Goal: Task Accomplishment & Management: Manage account settings

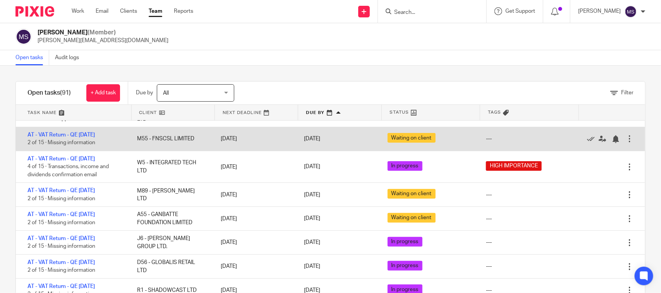
scroll to position [145, 0]
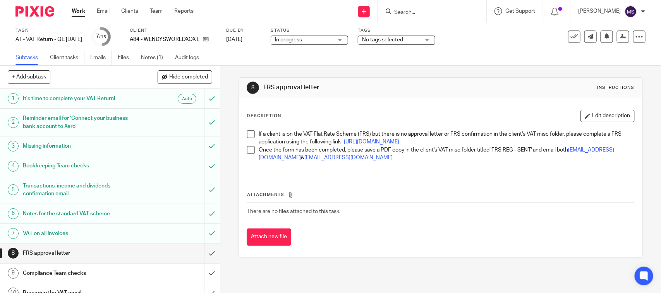
click at [333, 42] on span "In progress" at bounding box center [304, 40] width 58 height 8
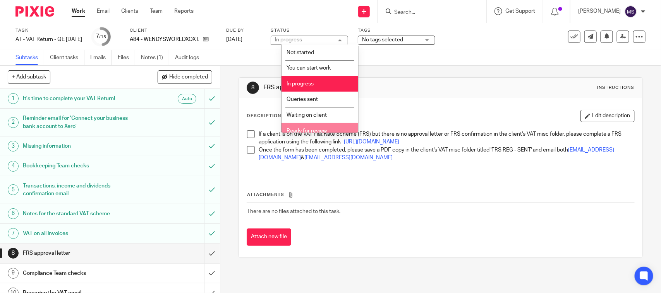
click at [314, 128] on span "Ready for review" at bounding box center [306, 130] width 40 height 5
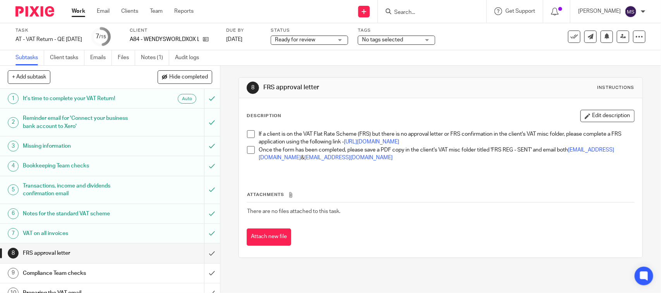
click at [370, 81] on div "8 FRS approval letter Instructions" at bounding box center [440, 88] width 403 height 21
click at [620, 34] on icon at bounding box center [623, 37] width 6 height 6
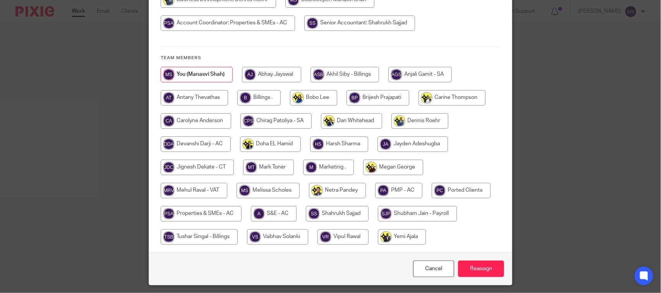
scroll to position [145, 0]
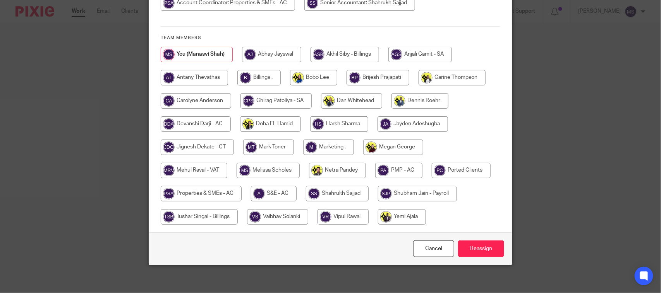
click at [183, 169] on input "radio" at bounding box center [194, 170] width 67 height 15
radio input "true"
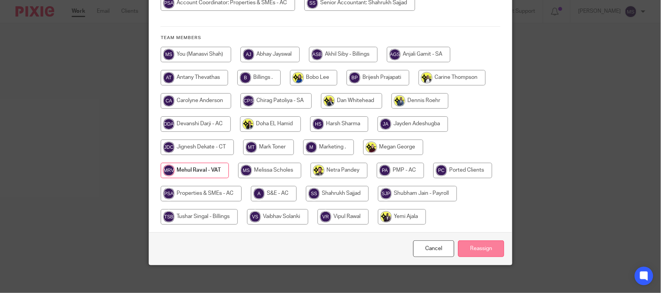
click at [473, 250] on input "Reassign" at bounding box center [481, 249] width 46 height 17
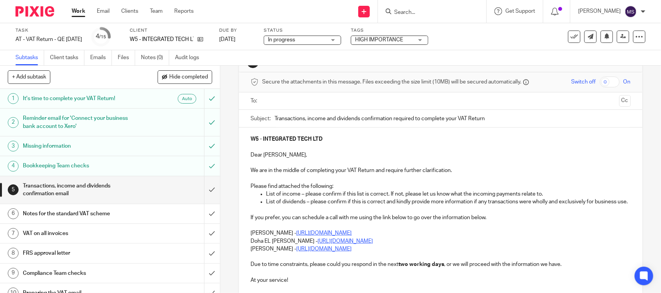
scroll to position [48, 0]
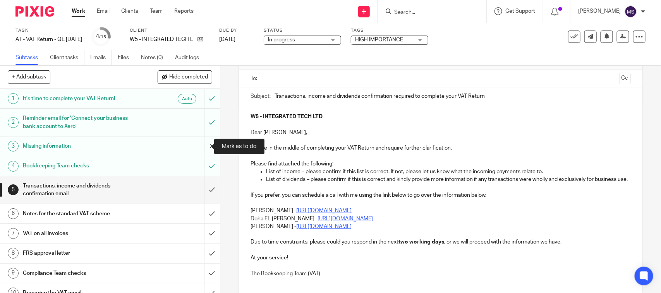
click at [202, 143] on input "submit" at bounding box center [110, 146] width 220 height 19
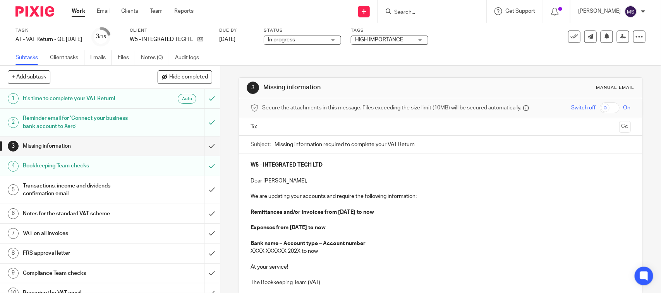
scroll to position [48, 0]
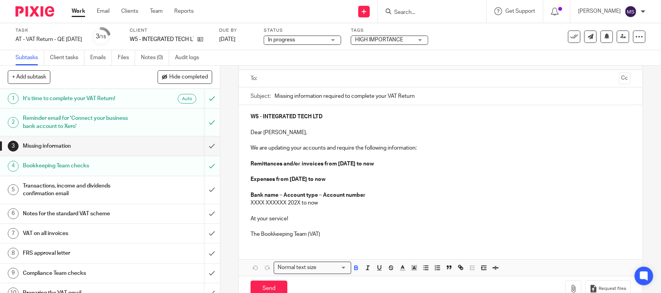
drag, startPoint x: 339, startPoint y: 177, endPoint x: 239, endPoint y: 161, distance: 100.7
click at [239, 161] on div "W5 - INTEGRATED TECH LTD Dear Stephen, We are updating your accounts and requir…" at bounding box center [440, 174] width 403 height 139
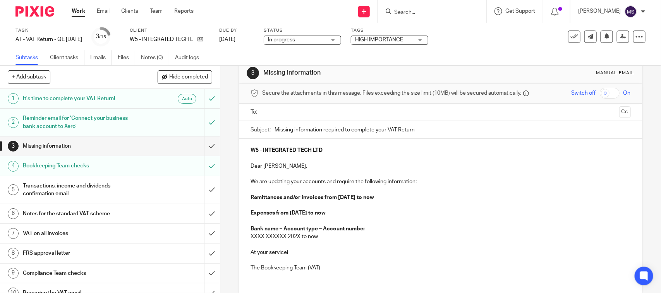
scroll to position [0, 0]
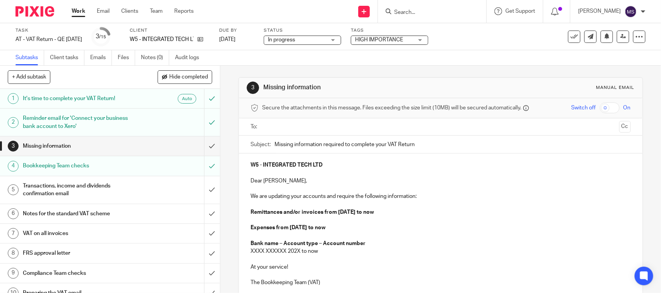
click at [477, 210] on p "Remittances and/or invoices from 01st July 2025 to now" at bounding box center [440, 213] width 380 height 8
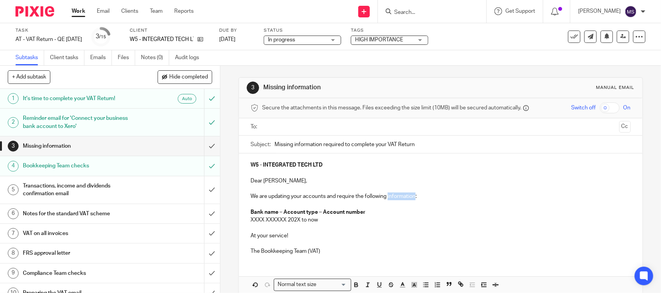
drag, startPoint x: 385, startPoint y: 198, endPoint x: 413, endPoint y: 197, distance: 27.9
click at [413, 197] on p "We are updating your accounts and require the following information:" at bounding box center [440, 197] width 380 height 8
drag, startPoint x: 247, startPoint y: 211, endPoint x: 363, endPoint y: 209, distance: 116.1
click at [363, 209] on div "W5 - INTEGRATED TECH LTD Dear Stephen, We are updating your accounts and requir…" at bounding box center [440, 208] width 403 height 108
click at [392, 212] on strong "American Express - Company Credit Card Account - GBP. -" at bounding box center [324, 212] width 148 height 5
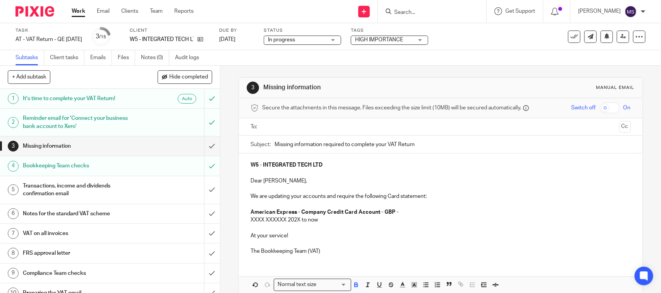
click at [409, 209] on p "American Express - Company Credit Card Account - GBP -" at bounding box center [440, 213] width 380 height 8
click at [318, 221] on p "XXXX XXXXXX 202X to now" at bounding box center [440, 220] width 380 height 8
click at [395, 212] on p "American Express - Company Credit Card Account - GBP -" at bounding box center [440, 213] width 380 height 8
click at [397, 210] on p "American Express - Company Credit Card Account - GBP -" at bounding box center [440, 213] width 380 height 8
drag, startPoint x: 320, startPoint y: 219, endPoint x: 247, endPoint y: 219, distance: 73.1
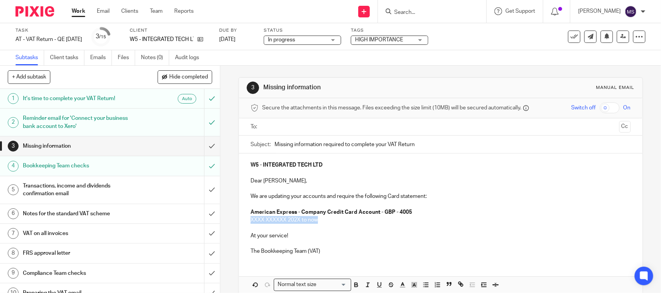
click at [247, 219] on div "W5 - INTEGRATED TECH LTD Dear Stephen, We are updating your accounts and requir…" at bounding box center [440, 208] width 403 height 108
click at [536, 217] on p "XXXX XXXXXX 202X to now" at bounding box center [440, 220] width 380 height 8
drag, startPoint x: 324, startPoint y: 219, endPoint x: 248, endPoint y: 217, distance: 75.5
click at [250, 217] on p "XXXX XXXXXX 202X to now" at bounding box center [440, 220] width 380 height 8
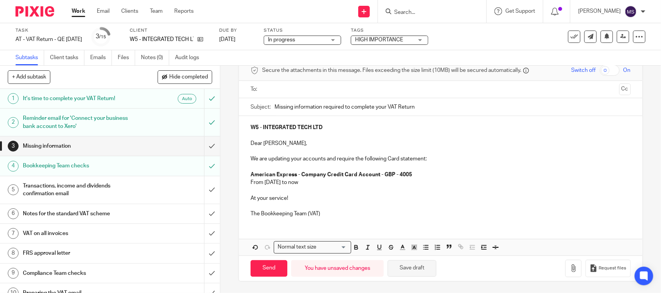
click at [415, 264] on button "Save draft" at bounding box center [411, 268] width 49 height 17
drag, startPoint x: 248, startPoint y: 128, endPoint x: 331, endPoint y: 125, distance: 82.9
click at [331, 125] on p "W5 - INTEGRATED TECH LTD" at bounding box center [440, 128] width 380 height 8
copy strong "W5 - INTEGRATED TECH LTD"
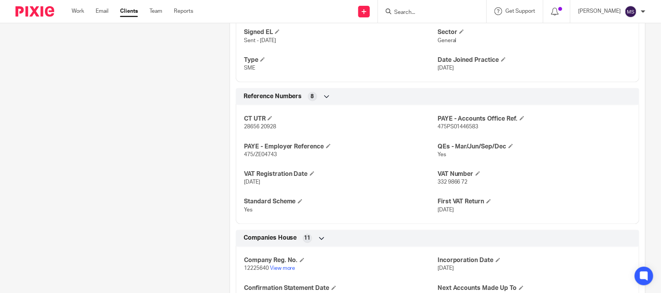
scroll to position [580, 0]
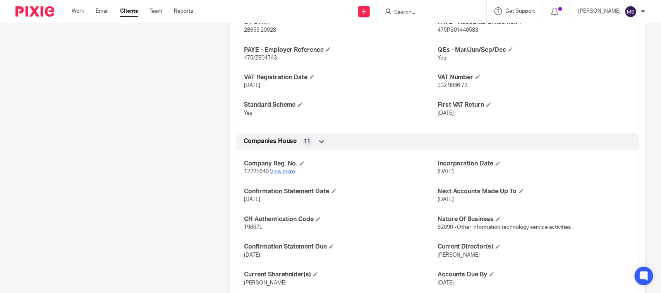
click at [283, 173] on link "View more" at bounding box center [283, 171] width 26 height 5
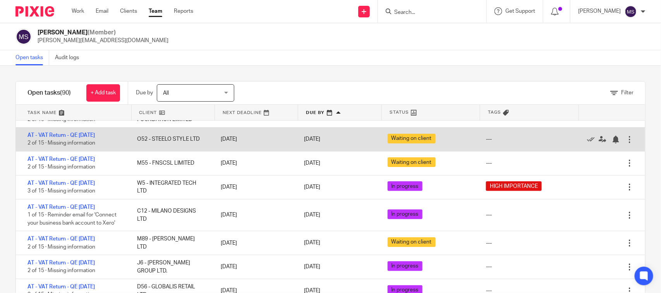
scroll to position [145, 0]
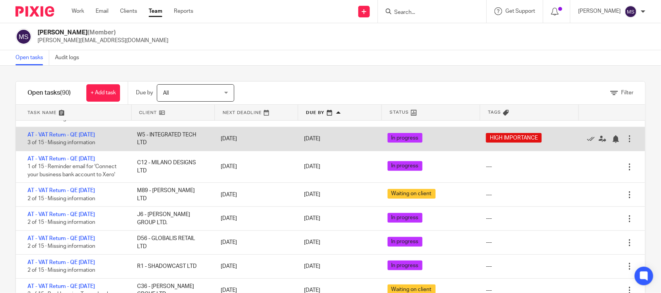
drag, startPoint x: 82, startPoint y: 175, endPoint x: 112, endPoint y: 159, distance: 34.6
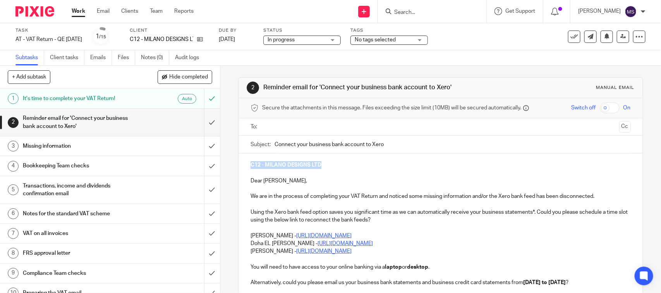
drag, startPoint x: 245, startPoint y: 164, endPoint x: 334, endPoint y: 165, distance: 89.0
click at [334, 165] on div "C12 - MILANO DESIGNS LTD Dear Milan, We are in the process of completing your V…" at bounding box center [440, 247] width 403 height 186
copy strong "C12 - MILANO DESIGNS LTD"
click at [202, 122] on input "submit" at bounding box center [110, 122] width 220 height 27
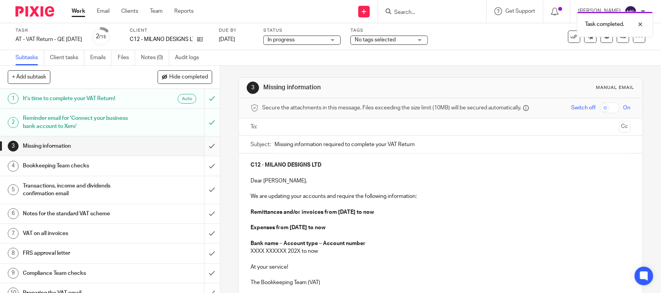
click at [200, 146] on input "submit" at bounding box center [110, 146] width 220 height 19
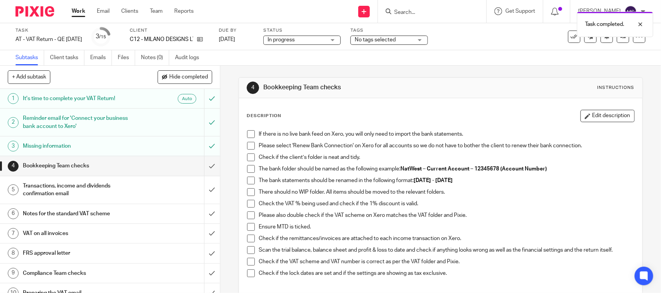
click at [248, 135] on span at bounding box center [251, 134] width 8 height 8
click at [243, 146] on div "If there is no live bank feed on Xero, you will only need to import the bank st…" at bounding box center [440, 207] width 394 height 161
click at [247, 144] on span at bounding box center [251, 146] width 8 height 8
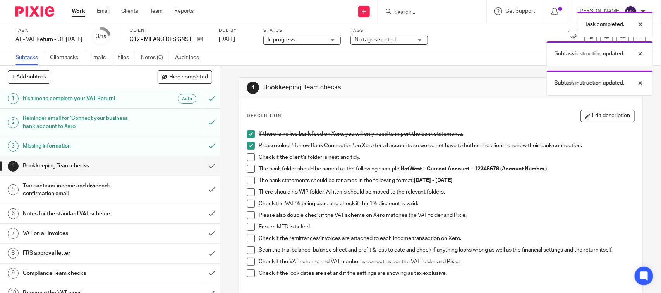
click at [248, 154] on span at bounding box center [251, 158] width 8 height 8
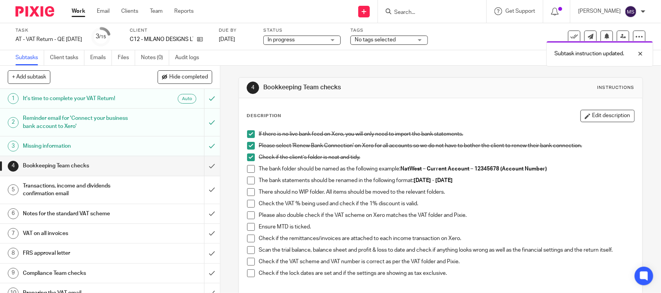
scroll to position [48, 0]
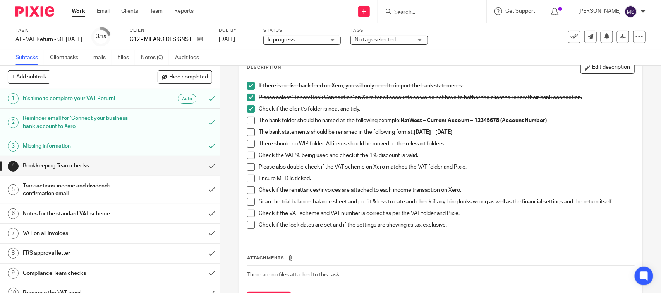
click at [247, 123] on span at bounding box center [251, 121] width 8 height 8
click at [247, 134] on span at bounding box center [251, 132] width 8 height 8
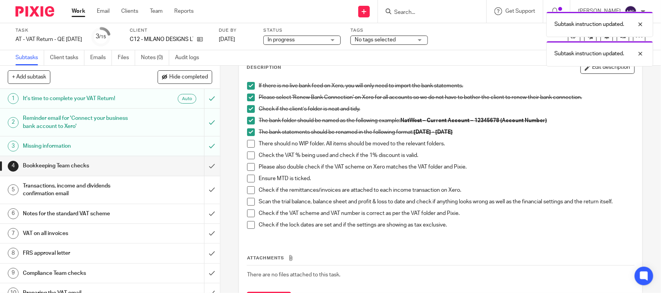
click at [247, 142] on span at bounding box center [251, 144] width 8 height 8
click at [248, 154] on span at bounding box center [251, 156] width 8 height 8
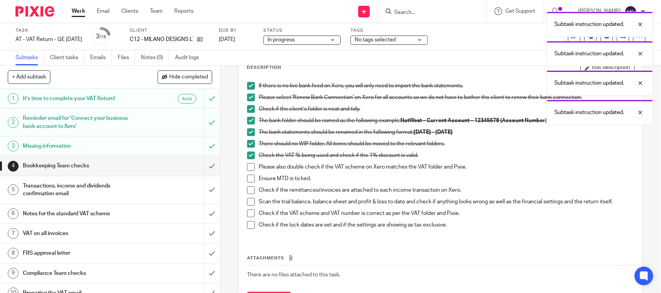
click at [248, 165] on span at bounding box center [251, 167] width 8 height 8
click at [248, 178] on span at bounding box center [251, 179] width 8 height 8
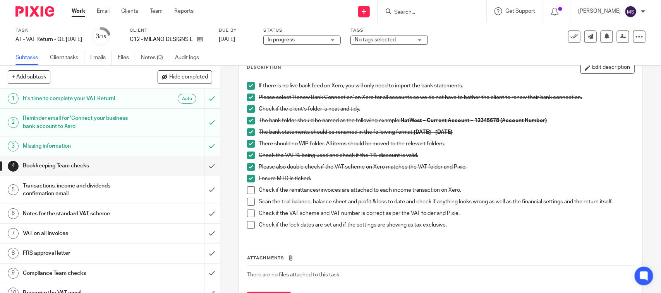
click at [248, 192] on span at bounding box center [251, 191] width 8 height 8
click at [247, 203] on span at bounding box center [251, 202] width 8 height 8
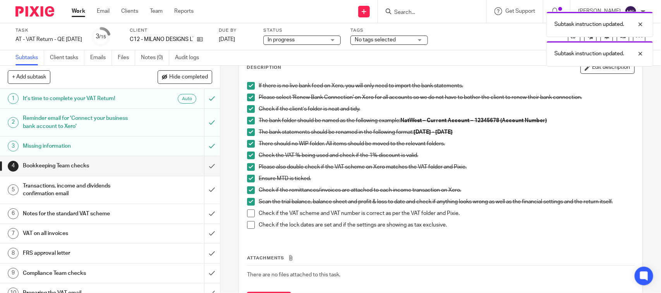
click at [248, 215] on span at bounding box center [251, 214] width 8 height 8
click at [248, 224] on span at bounding box center [251, 225] width 8 height 8
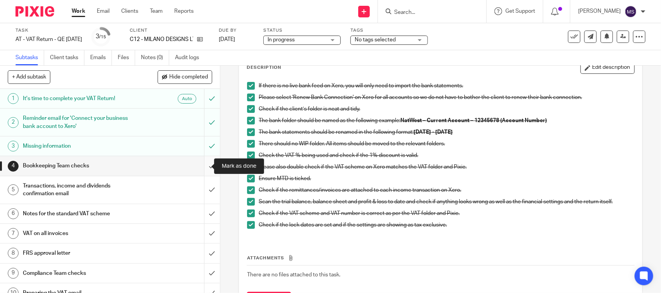
click at [202, 165] on input "submit" at bounding box center [110, 165] width 220 height 19
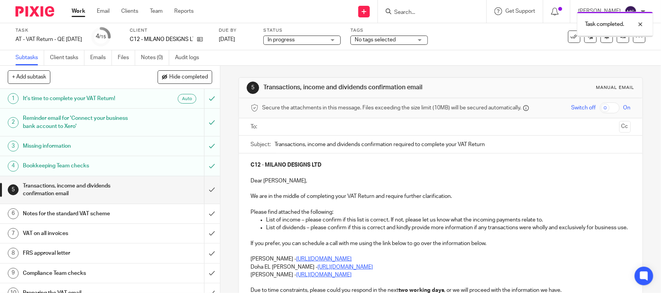
click at [204, 190] on input "submit" at bounding box center [110, 189] width 220 height 27
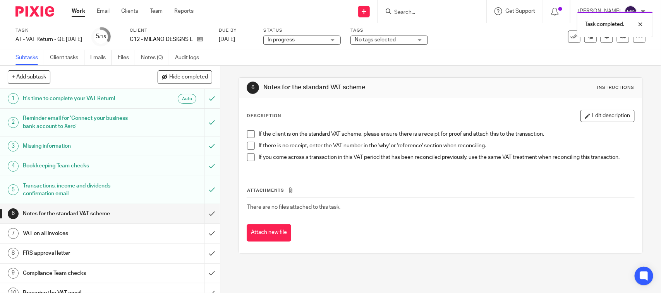
click at [247, 138] on span at bounding box center [251, 134] width 8 height 8
click at [247, 150] on span at bounding box center [251, 146] width 8 height 8
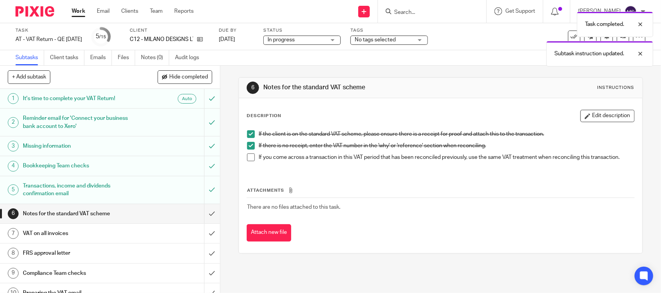
click at [247, 159] on span at bounding box center [251, 158] width 8 height 8
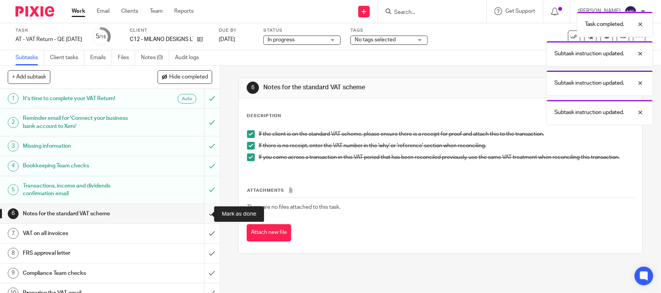
click at [200, 214] on input "submit" at bounding box center [110, 213] width 220 height 19
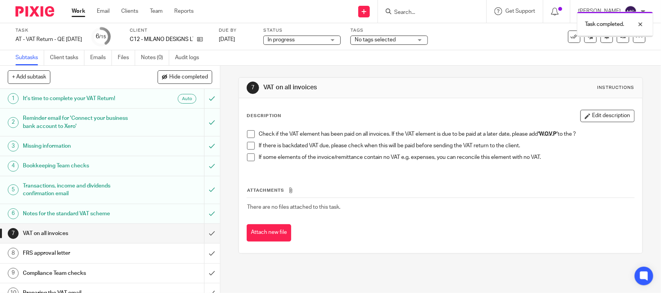
click at [247, 133] on span at bounding box center [251, 134] width 8 height 8
click at [249, 143] on span at bounding box center [251, 146] width 8 height 8
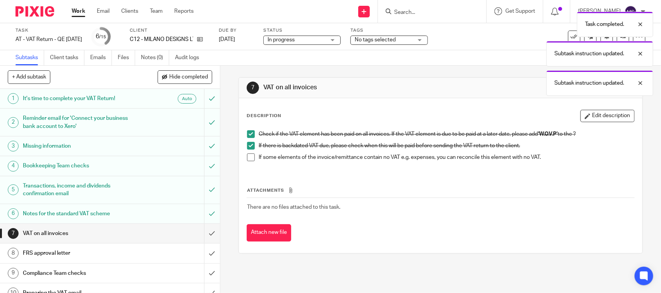
click at [248, 159] on span at bounding box center [251, 158] width 8 height 8
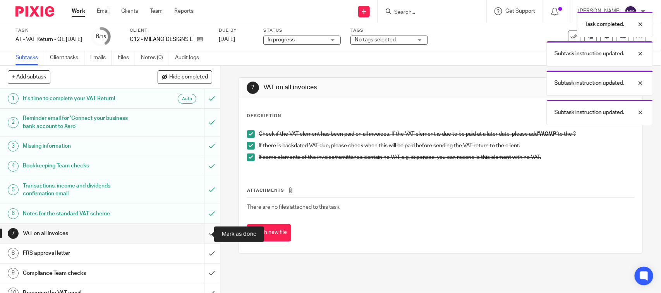
click at [204, 231] on input "submit" at bounding box center [110, 233] width 220 height 19
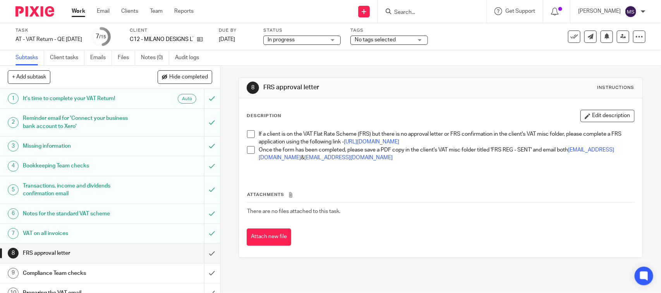
click at [316, 38] on span "In progress" at bounding box center [296, 40] width 58 height 8
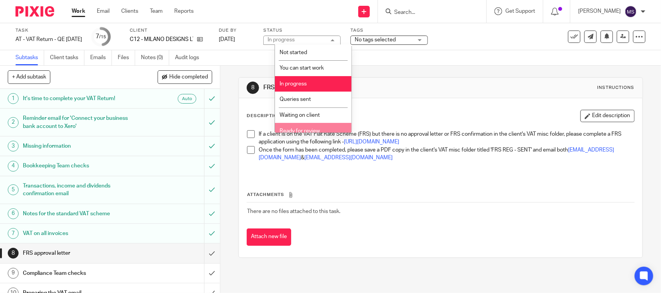
click at [318, 127] on li "Ready for review" at bounding box center [313, 131] width 77 height 16
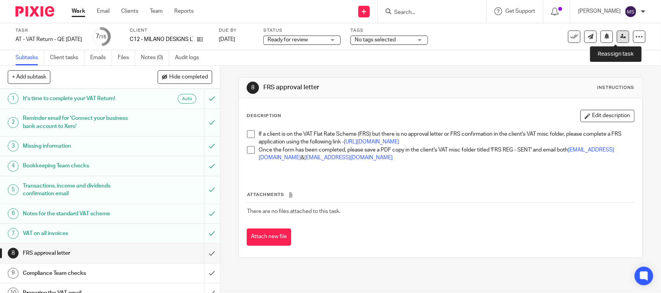
click at [620, 36] on icon at bounding box center [623, 37] width 6 height 6
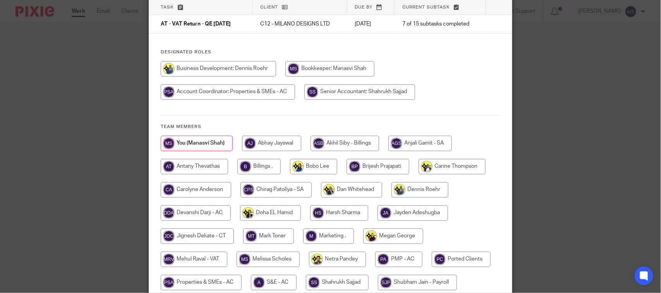
scroll to position [148, 0]
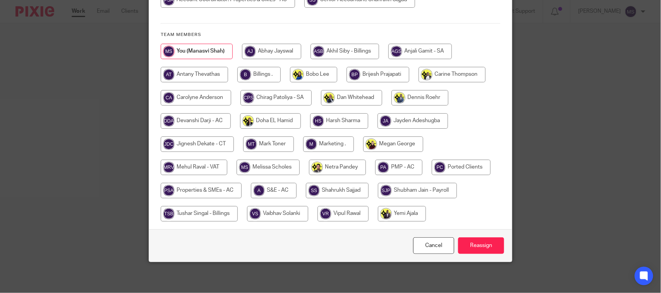
click at [182, 168] on input "radio" at bounding box center [194, 167] width 67 height 15
radio input "true"
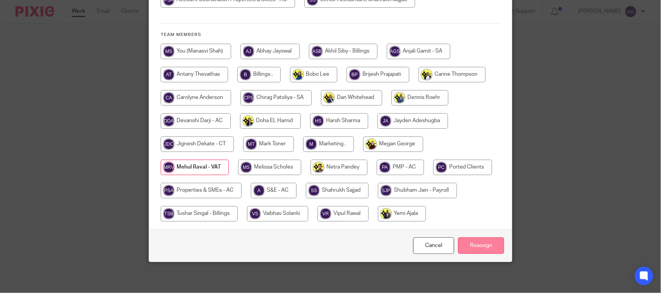
click at [482, 244] on input "Reassign" at bounding box center [481, 246] width 46 height 17
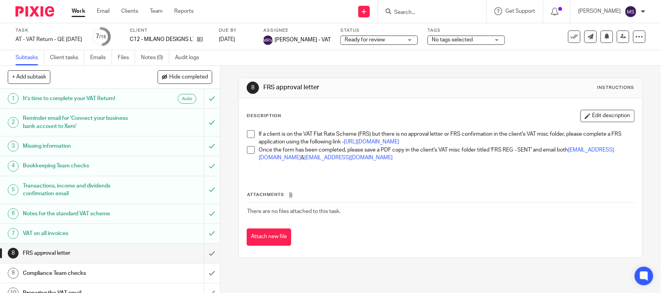
click at [361, 67] on div "8 FRS approval letter Instructions Description Edit description If a client is …" at bounding box center [440, 168] width 404 height 204
drag, startPoint x: 155, startPoint y: 38, endPoint x: 206, endPoint y: 39, distance: 51.1
click at [206, 39] on div "C12 - MILANO DESIGNS LTD" at bounding box center [169, 40] width 79 height 8
copy div "MILANO DESIGNS LTD"
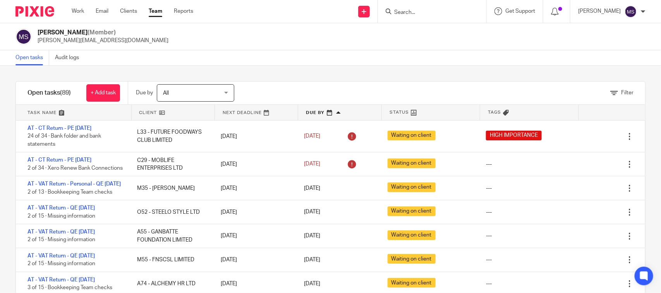
click at [425, 55] on div "Open tasks Audit logs" at bounding box center [330, 57] width 661 height 15
click at [398, 48] on div "[PERSON_NAME] (Member) [PERSON_NAME][EMAIL_ADDRESS][DOMAIN_NAME]" at bounding box center [330, 36] width 661 height 27
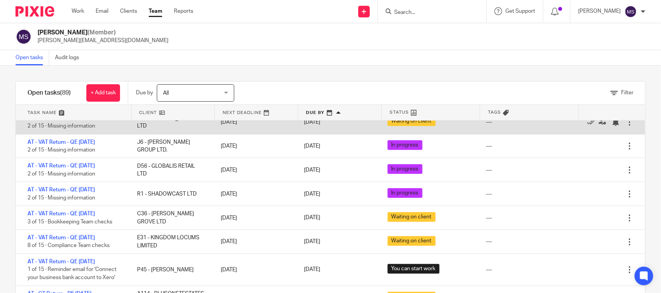
scroll to position [193, 0]
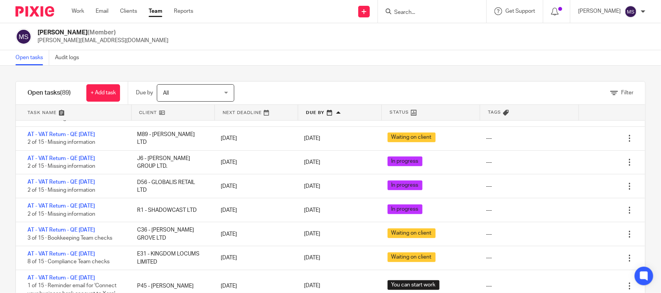
click at [353, 64] on div "Open tasks Audit logs" at bounding box center [330, 57] width 661 height 15
click at [395, 55] on div "Open tasks Audit logs" at bounding box center [330, 57] width 661 height 15
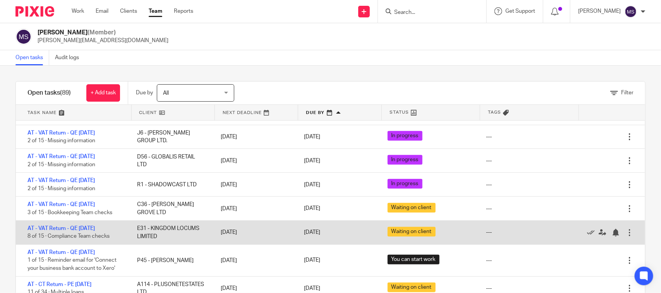
scroll to position [242, 0]
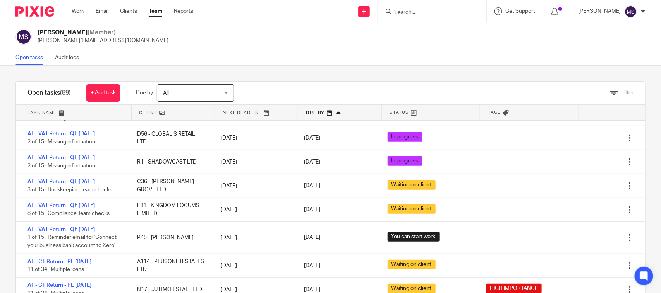
drag, startPoint x: 303, startPoint y: 65, endPoint x: 318, endPoint y: 89, distance: 29.0
click at [304, 64] on div "Open tasks Audit logs" at bounding box center [330, 57] width 661 height 15
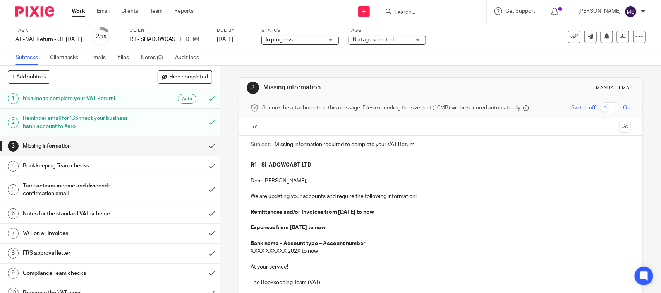
click at [101, 146] on h1 "Missing information" at bounding box center [81, 146] width 116 height 12
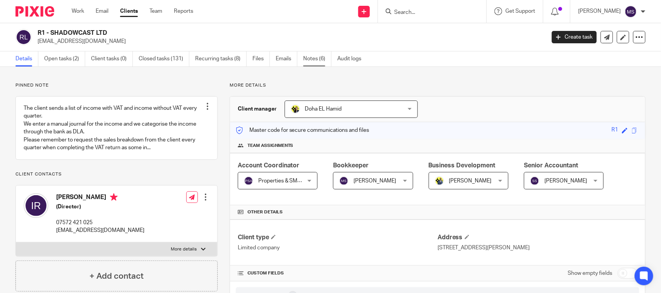
click at [313, 59] on link "Notes (6)" at bounding box center [317, 58] width 28 height 15
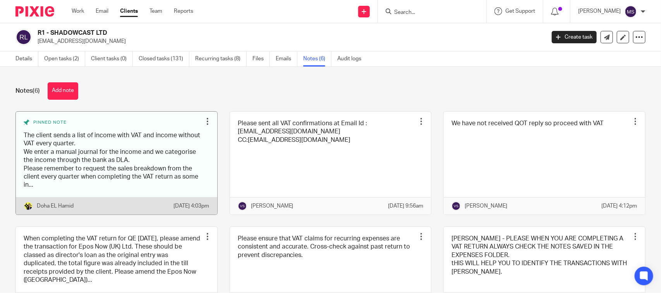
click at [134, 163] on link at bounding box center [116, 163] width 201 height 103
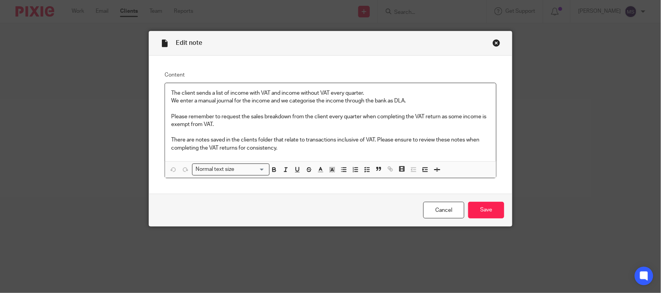
click at [299, 99] on p "We enter a manual journal for the income and we categorise the income through t…" at bounding box center [330, 101] width 318 height 8
click at [492, 43] on div "Close this dialog window" at bounding box center [496, 43] width 8 height 8
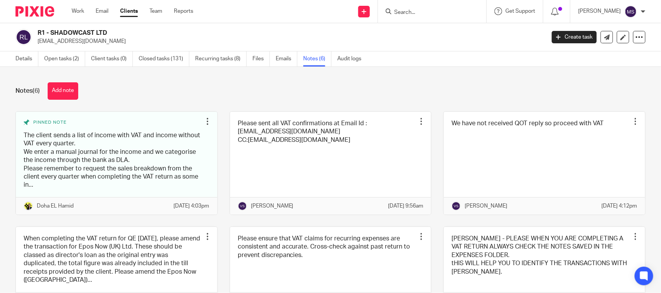
click at [164, 86] on div "Notes (6) Add note" at bounding box center [330, 90] width 630 height 17
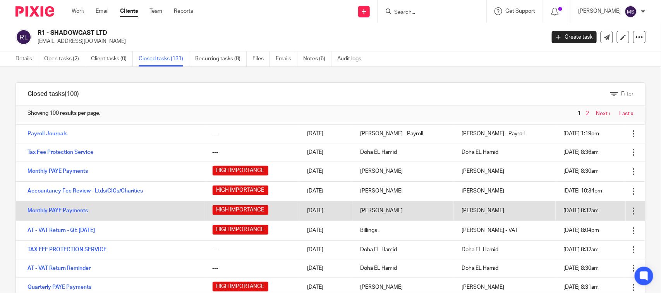
scroll to position [48, 0]
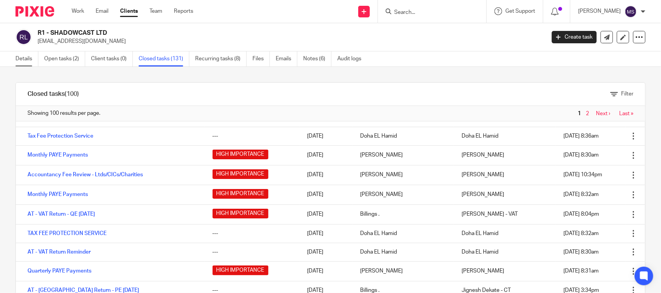
click at [18, 58] on link "Details" at bounding box center [26, 58] width 23 height 15
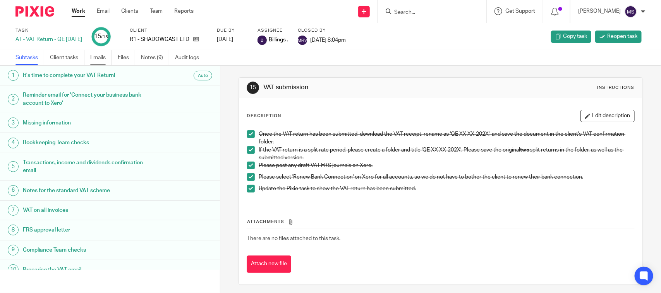
click at [104, 58] on link "Emails" at bounding box center [101, 57] width 22 height 15
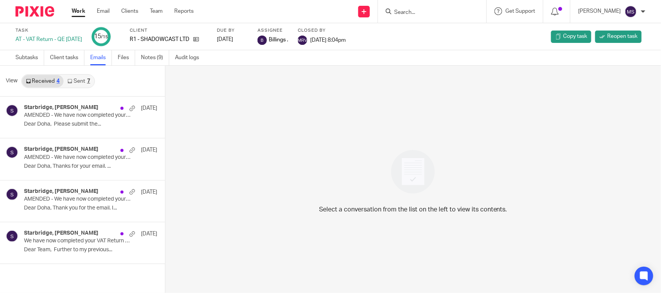
click at [79, 79] on link "Sent 7" at bounding box center [78, 81] width 30 height 12
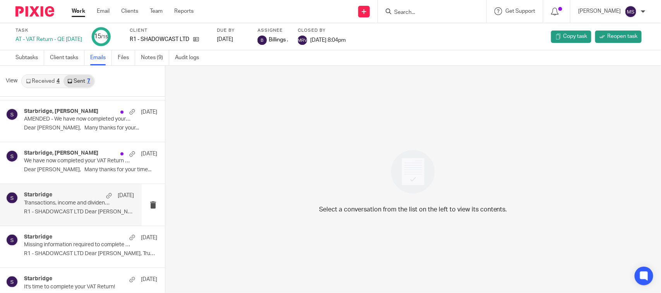
scroll to position [97, 0]
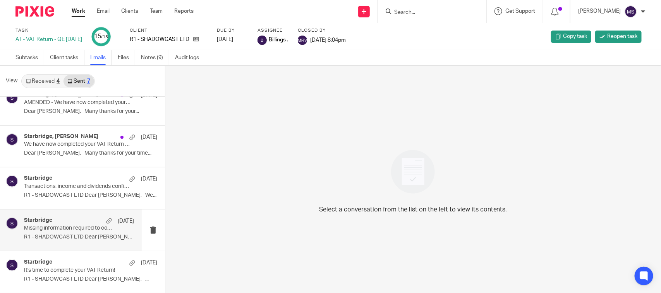
click at [53, 234] on div "Starbridge 7 Jul Missing information required to complete your VAT Return R1 - …" at bounding box center [79, 230] width 110 height 26
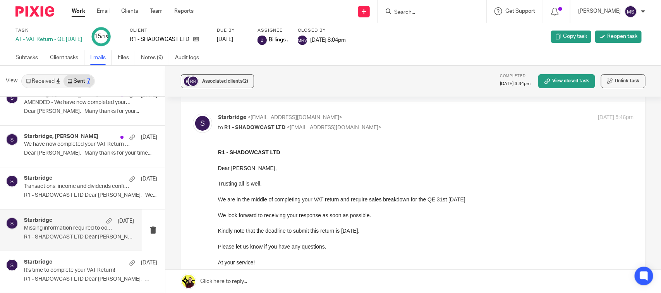
scroll to position [48, 0]
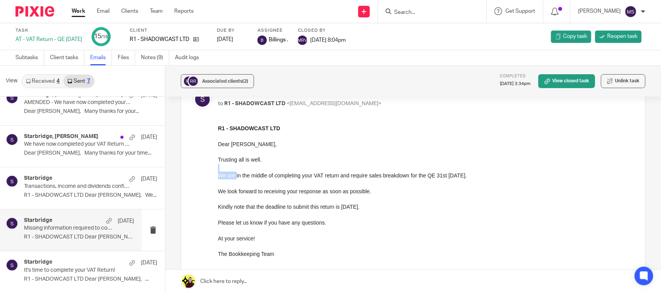
drag, startPoint x: 236, startPoint y: 177, endPoint x: 392, endPoint y: 161, distance: 157.5
click at [392, 161] on div "R1 - SHADOWCAST LTD Dear Izaak, Trusting all is well. We are in the middle of c…" at bounding box center [424, 191] width 415 height 134
click at [394, 209] on div "R1 - SHADOWCAST LTD Dear Izaak, Trusting all is well. We are in the middle of c…" at bounding box center [424, 191] width 415 height 134
drag, startPoint x: 432, startPoint y: 267, endPoint x: 259, endPoint y: 222, distance: 179.3
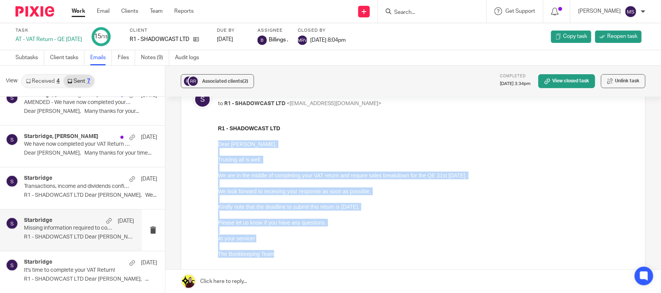
drag, startPoint x: 217, startPoint y: 143, endPoint x: 278, endPoint y: 268, distance: 139.2
click at [278, 258] on html "R1 - SHADOWCAST LTD Dear Izaak, Trusting all is well. We are in the middle of c…" at bounding box center [424, 191] width 415 height 134
copy div "Dear Izaak, Trusting all is well. We are in the middle of completing your VAT r…"
click at [258, 219] on p "Please let us know if you have any questions." at bounding box center [424, 223] width 415 height 8
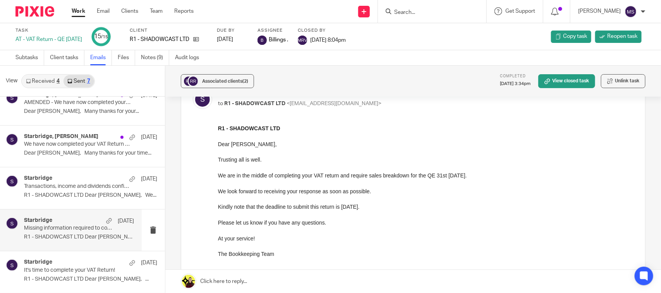
drag, startPoint x: 430, startPoint y: 269, endPoint x: 278, endPoint y: 188, distance: 172.4
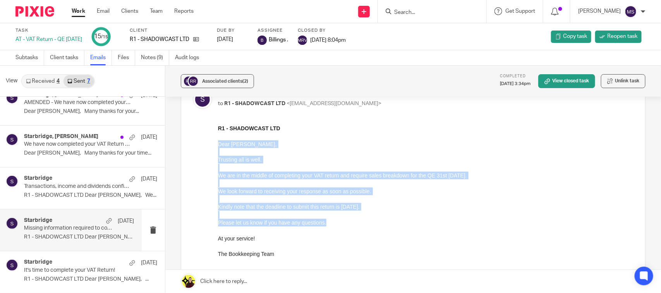
drag, startPoint x: 218, startPoint y: 144, endPoint x: 337, endPoint y: 225, distance: 144.0
click at [337, 225] on div "R1 - SHADOWCAST LTD Dear Izaak, Trusting all is well. We are in the middle of c…" at bounding box center [424, 191] width 415 height 134
copy div "Dear Izaak, Trusting all is well. We are in the middle of completing your VAT r…"
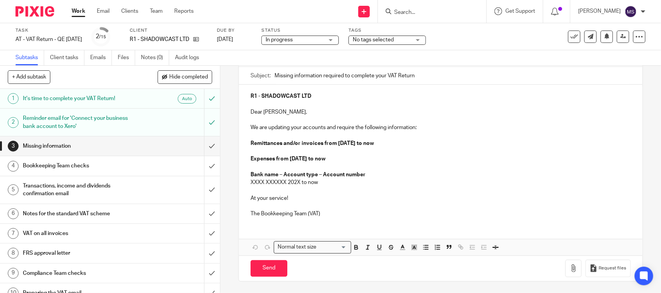
scroll to position [70, 0]
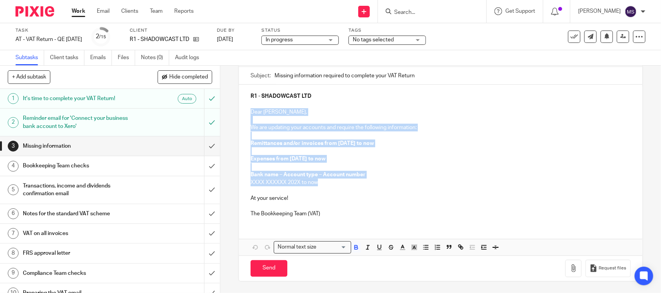
drag, startPoint x: 322, startPoint y: 182, endPoint x: 246, endPoint y: 111, distance: 104.6
click at [246, 111] on div "R1 - SHADOWCAST LTD Dear [PERSON_NAME], We are updating your accounts and requi…" at bounding box center [440, 154] width 403 height 139
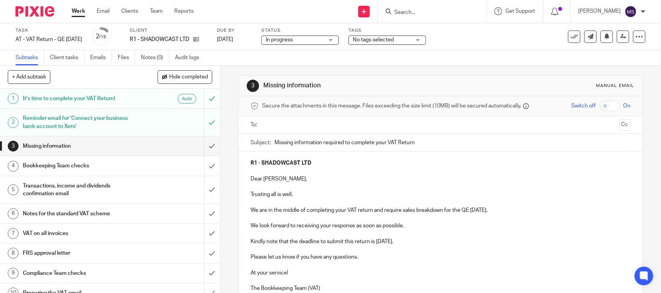
scroll to position [0, 0]
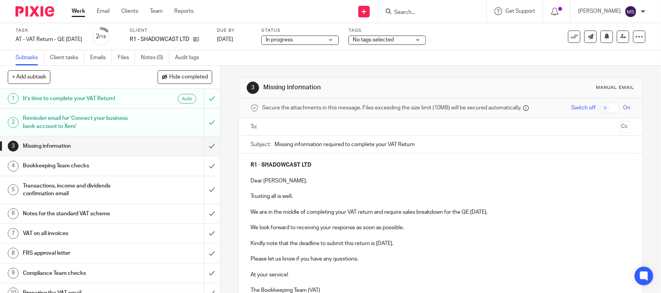
click at [403, 58] on div "Subtasks Client tasks Emails Files Notes (0) Audit logs" at bounding box center [330, 57] width 661 height 15
click at [490, 65] on div "Subtasks Client tasks Emails Files Notes (0) Audit logs" at bounding box center [330, 57] width 661 height 15
click at [488, 63] on div "Subtasks Client tasks Emails Files Notes (0) Audit logs" at bounding box center [330, 57] width 661 height 15
click at [380, 57] on div "Subtasks Client tasks Emails Files Notes (0) Audit logs" at bounding box center [330, 57] width 661 height 15
click at [277, 129] on input "text" at bounding box center [440, 127] width 351 height 9
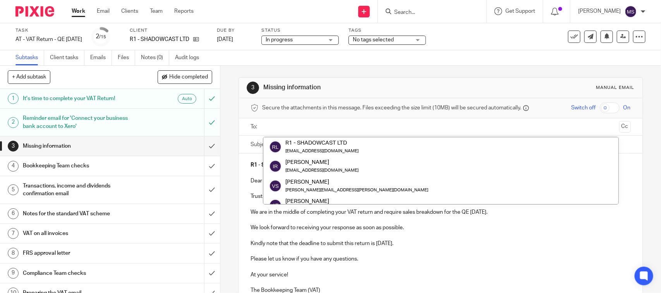
paste input "[EMAIL_ADDRESS][DOMAIN_NAME]"
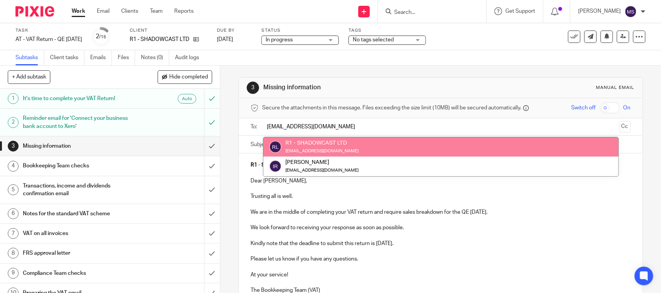
type input "[EMAIL_ADDRESS][DOMAIN_NAME]"
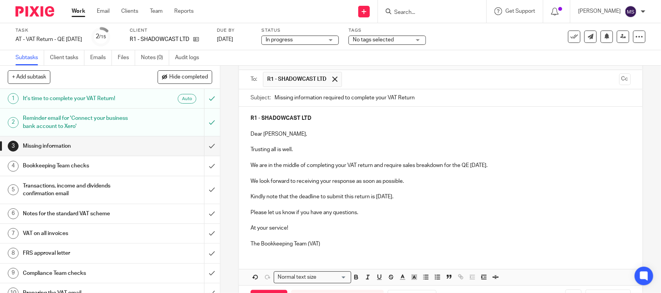
scroll to position [80, 0]
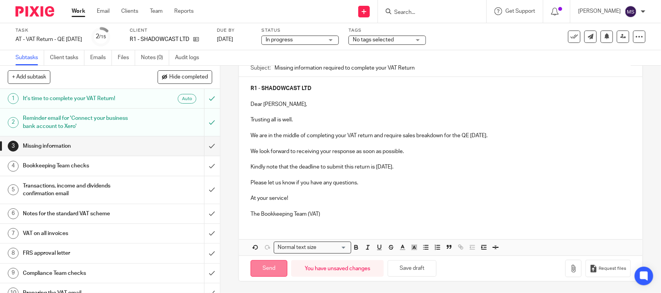
click at [262, 273] on input "Send" at bounding box center [268, 268] width 37 height 17
type input "Sent"
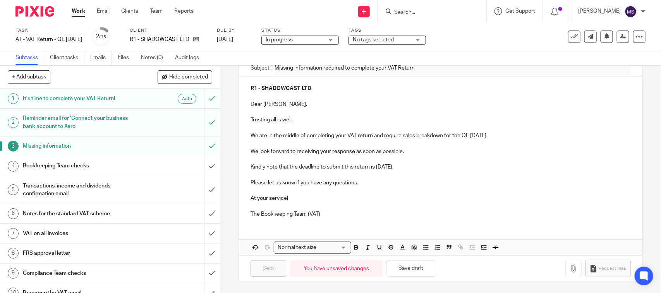
click at [324, 37] on span "In progress" at bounding box center [294, 40] width 58 height 8
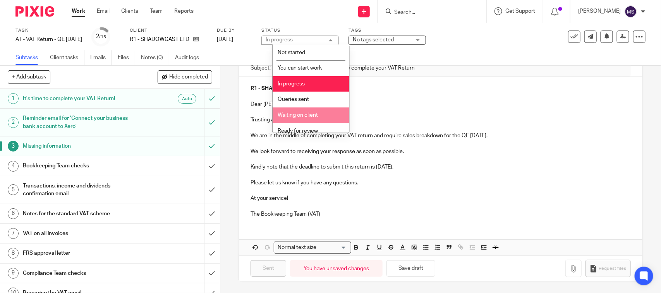
click at [302, 111] on li "Waiting on client" at bounding box center [310, 116] width 77 height 16
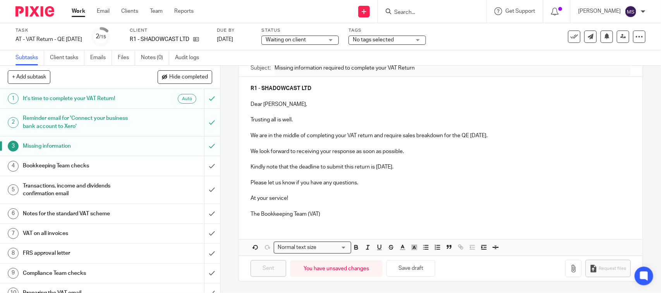
click at [478, 60] on div "Subtasks Client tasks Emails Files Notes (0) Audit logs" at bounding box center [330, 57] width 661 height 15
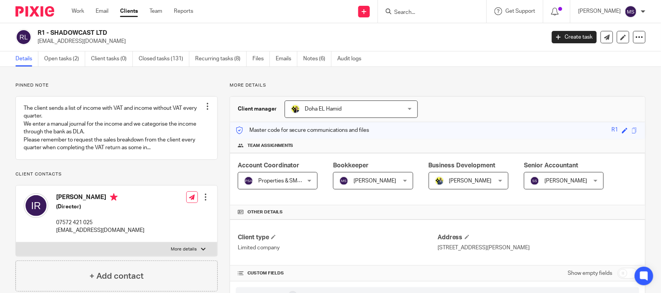
click at [220, 34] on h2 "R1 - SHADOWCAST LTD" at bounding box center [239, 33] width 402 height 8
click at [273, 31] on h2 "R1 - SHADOWCAST LTD" at bounding box center [239, 33] width 402 height 8
drag, startPoint x: 53, startPoint y: 240, endPoint x: 163, endPoint y: 244, distance: 110.0
click at [163, 243] on div "Izaak Rushton (Director) 07572 421 025 accounts@engineroomsstudios.com Edit con…" at bounding box center [116, 214] width 201 height 57
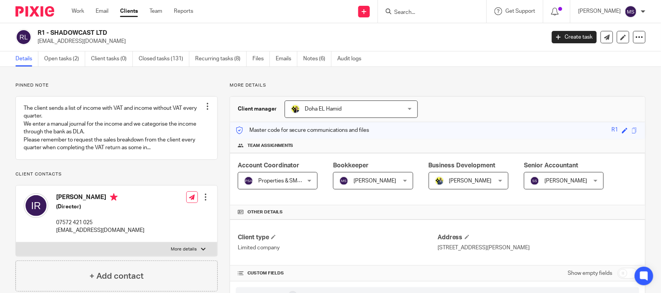
copy p "accounts@engineroomsstudios.com"
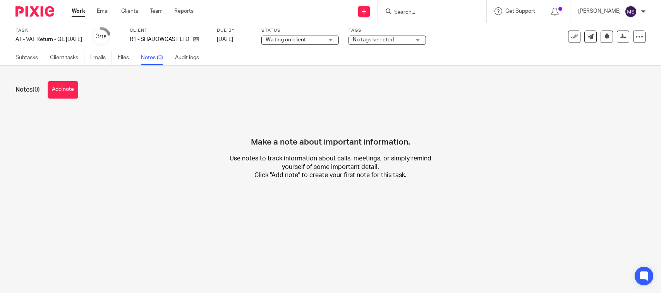
click at [61, 90] on button "Add note" at bounding box center [63, 89] width 31 height 17
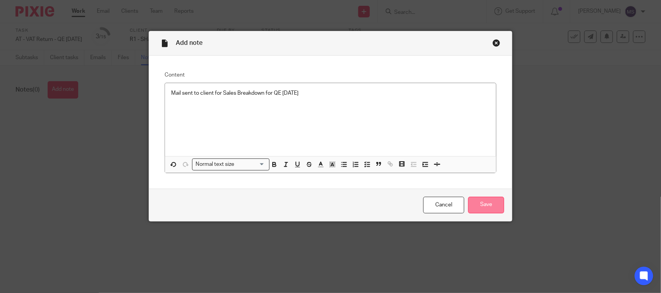
click at [498, 207] on input "Save" at bounding box center [486, 205] width 36 height 17
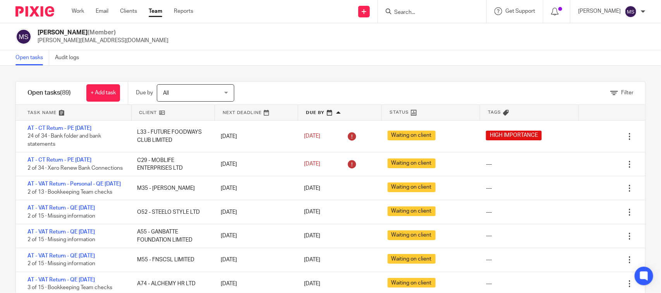
drag, startPoint x: 349, startPoint y: 46, endPoint x: 321, endPoint y: 89, distance: 51.2
click at [349, 46] on div "Manasvi Shah (Member) manasvi@confiancebizsol.in" at bounding box center [330, 36] width 661 height 27
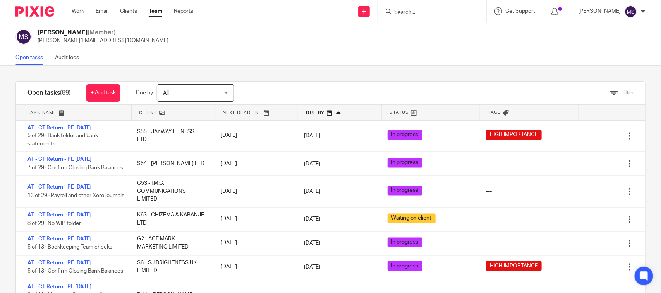
scroll to position [677, 0]
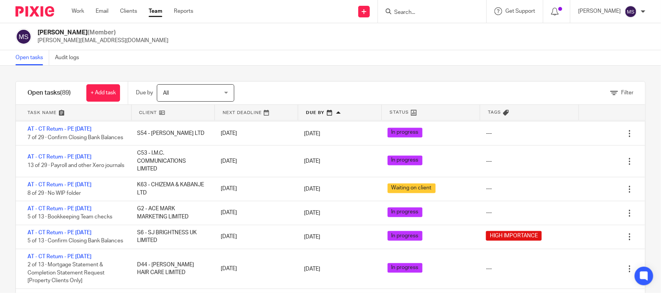
click at [353, 62] on div "Open tasks Audit logs" at bounding box center [330, 57] width 661 height 15
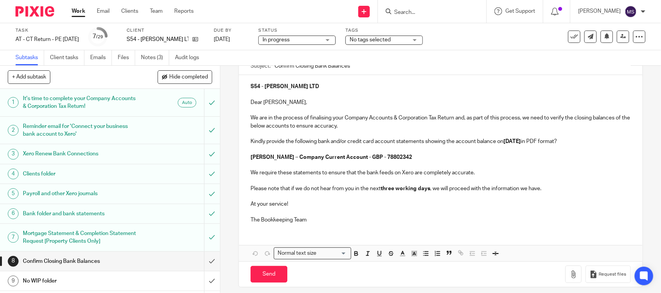
scroll to position [85, 0]
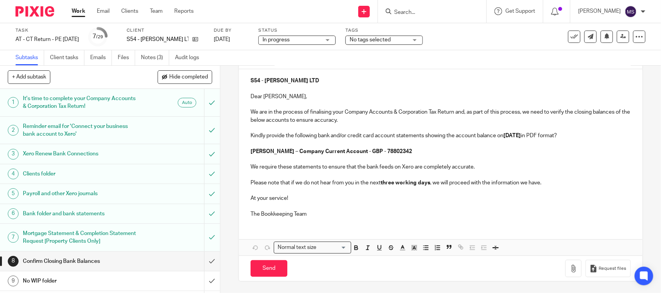
click at [397, 206] on p at bounding box center [440, 206] width 380 height 8
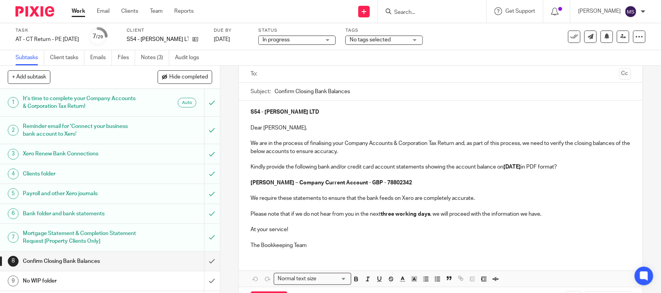
scroll to position [37, 0]
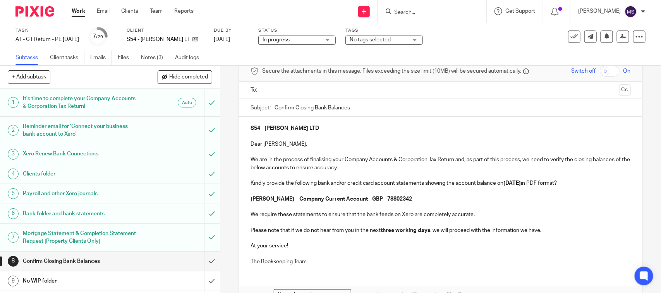
click at [288, 86] on input "text" at bounding box center [440, 90] width 351 height 9
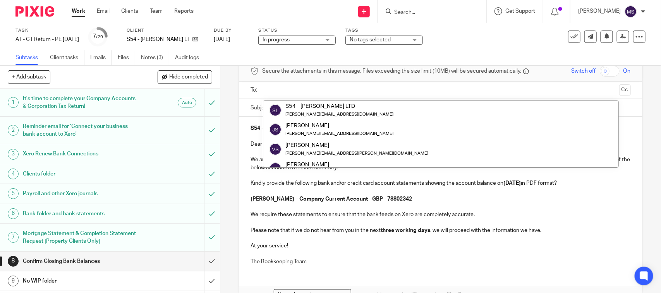
paste input "[PERSON_NAME][EMAIL_ADDRESS][DOMAIN_NAME]"
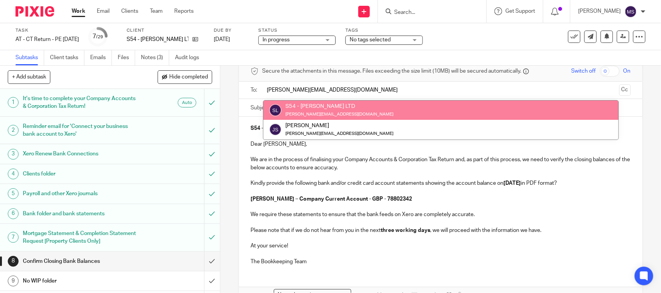
type input "[PERSON_NAME][EMAIL_ADDRESS][DOMAIN_NAME]"
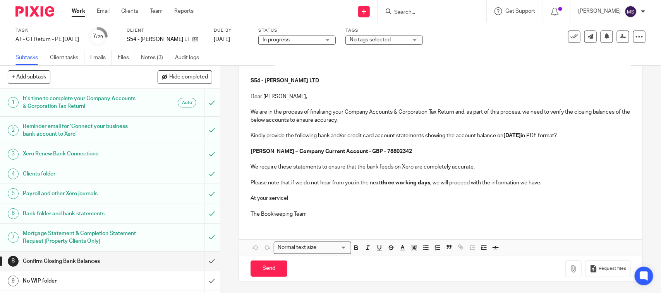
scroll to position [87, 0]
click at [313, 200] on p "At your service!" at bounding box center [440, 199] width 380 height 8
click at [247, 223] on div "S54 - JOHN DANDY LTD Dear Jeffrey, We are in the process of finalising your Com…" at bounding box center [440, 146] width 403 height 155
click at [309, 213] on p "The Bookkeeping Team" at bounding box center [440, 215] width 380 height 8
click at [333, 214] on p "The Bookkeeping Team(CT)" at bounding box center [440, 215] width 380 height 8
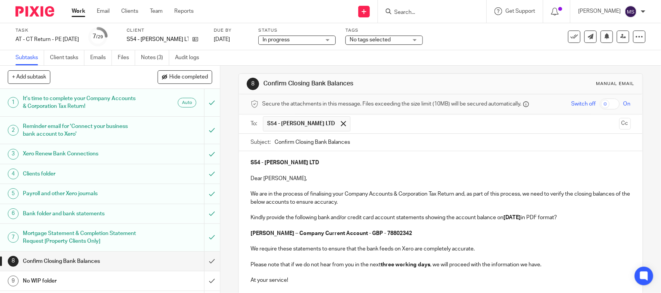
scroll to position [0, 0]
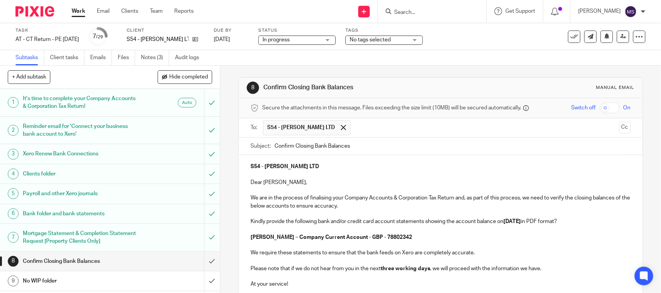
click at [332, 55] on div "Subtasks Client tasks Emails Files Notes (3) Audit logs" at bounding box center [330, 57] width 661 height 15
drag, startPoint x: 366, startPoint y: 63, endPoint x: 382, endPoint y: 136, distance: 75.3
click at [366, 63] on div "Subtasks Client tasks Emails Files Notes (3) Audit logs" at bounding box center [330, 57] width 661 height 15
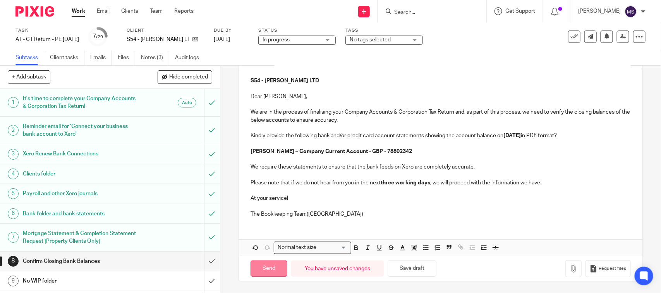
click at [267, 269] on input "Send" at bounding box center [268, 269] width 37 height 17
click at [320, 37] on span "In progress" at bounding box center [291, 40] width 58 height 8
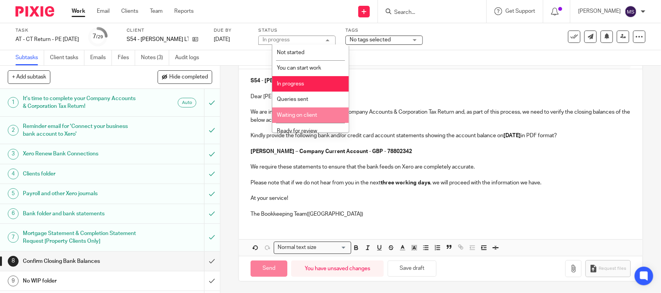
click at [313, 117] on li "Waiting on client" at bounding box center [310, 116] width 77 height 16
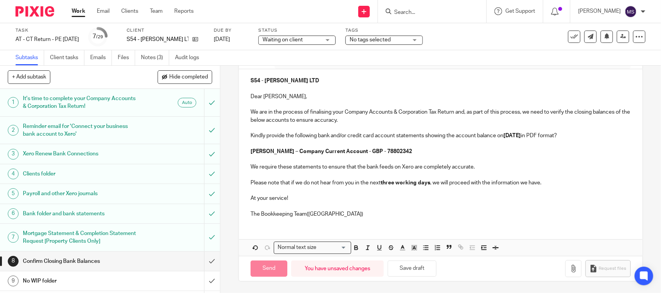
type input "Sent"
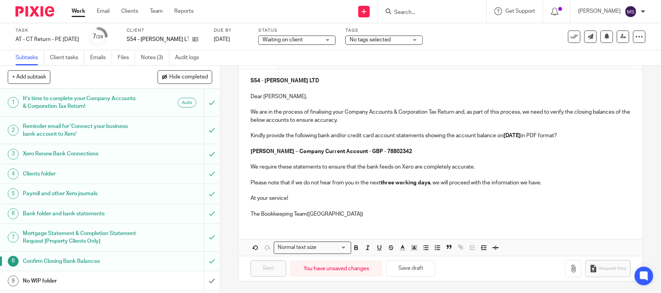
drag, startPoint x: 384, startPoint y: 55, endPoint x: 361, endPoint y: 84, distance: 36.6
click at [384, 55] on div "Subtasks Client tasks Emails Files Notes (3) Audit logs" at bounding box center [330, 57] width 661 height 15
click at [492, 39] on div "Task AT - CT Return - PE 30-04-2025 Save AT - CT Return - PE 30-04-2025 7 /29 C…" at bounding box center [277, 36] width 525 height 19
click at [267, 62] on div "Subtasks Client tasks Emails Files Notes (3) Audit logs" at bounding box center [330, 57] width 661 height 15
click at [58, 281] on h1 "No WIP folder" at bounding box center [81, 282] width 116 height 12
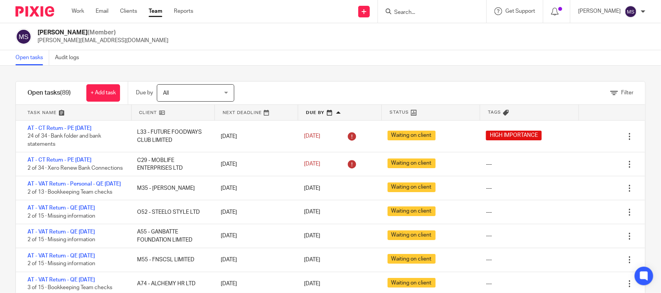
click at [380, 63] on div "Open tasks Audit logs" at bounding box center [330, 57] width 661 height 15
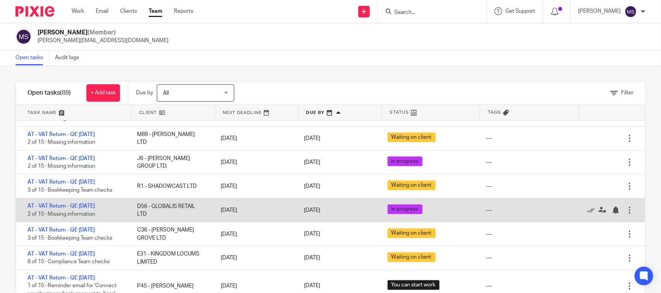
scroll to position [242, 0]
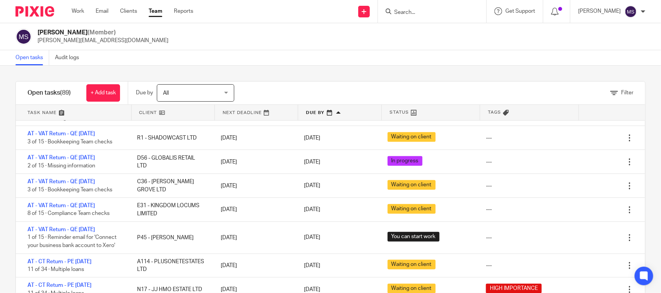
click at [292, 65] on div "Open tasks Audit logs" at bounding box center [330, 57] width 661 height 15
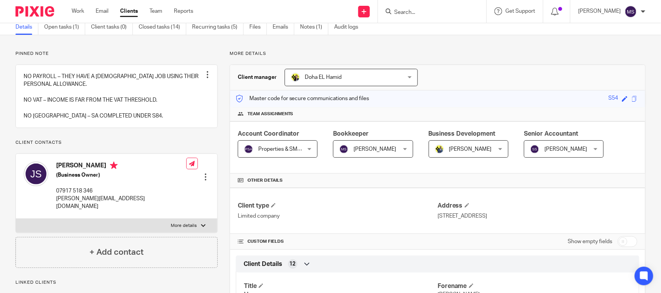
scroll to position [48, 0]
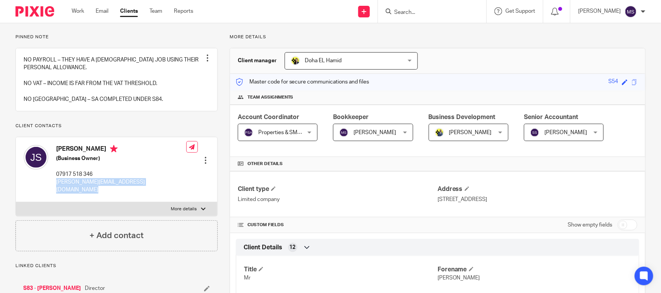
drag, startPoint x: 53, startPoint y: 188, endPoint x: 170, endPoint y: 188, distance: 116.9
click at [170, 188] on div "[PERSON_NAME] (Business Owner) 07917 518 346 [PERSON_NAME][EMAIL_ADDRESS][DOMAI…" at bounding box center [116, 169] width 201 height 65
copy div "[PERSON_NAME][EMAIL_ADDRESS][DOMAIN_NAME]"
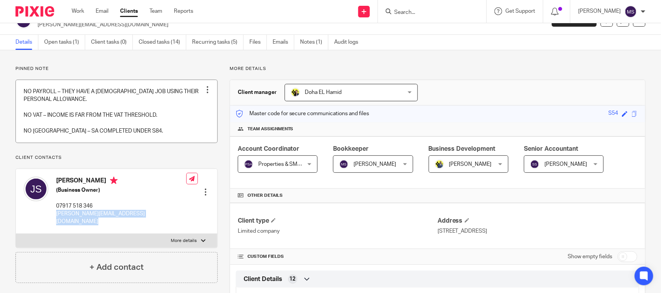
scroll to position [0, 0]
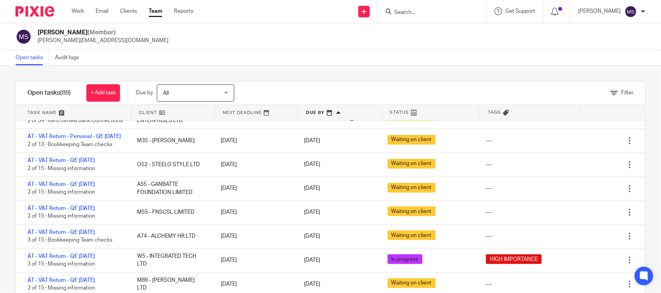
scroll to position [48, 0]
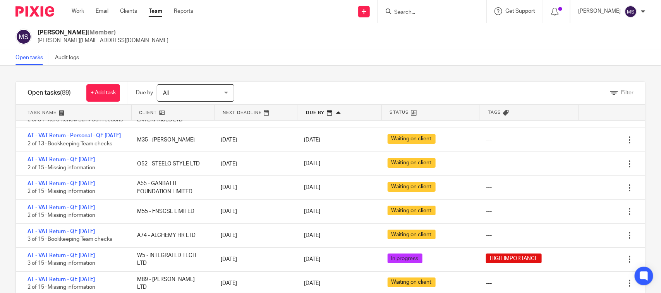
click at [325, 61] on div "Open tasks Audit logs" at bounding box center [330, 57] width 661 height 15
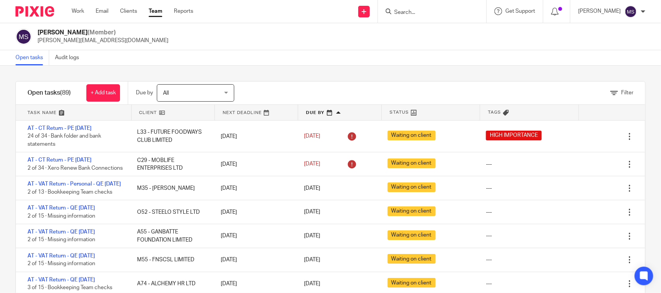
click at [283, 59] on div "Open tasks Audit logs" at bounding box center [330, 57] width 661 height 15
click at [381, 56] on div "Open tasks Audit logs" at bounding box center [330, 57] width 661 height 15
click at [445, 55] on div "Open tasks Audit logs" at bounding box center [330, 57] width 661 height 15
click at [314, 60] on div "Open tasks Audit logs" at bounding box center [330, 57] width 661 height 15
click at [330, 111] on link at bounding box center [339, 112] width 83 height 15
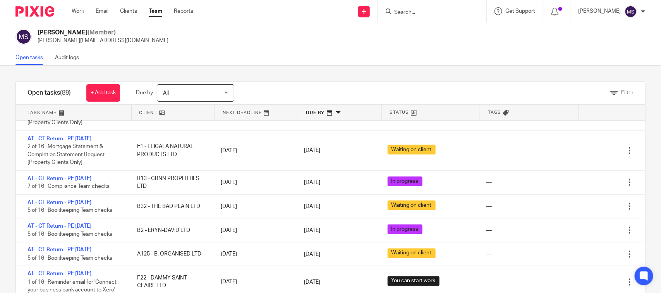
scroll to position [462, 0]
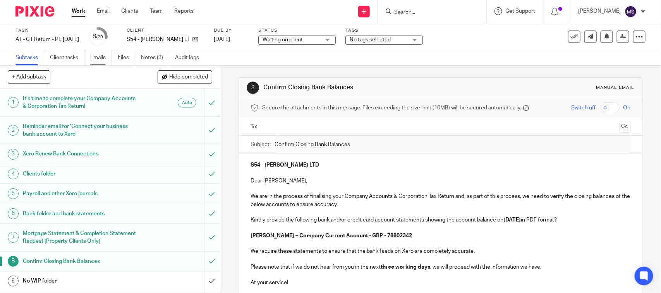
click at [100, 56] on link "Emails" at bounding box center [101, 57] width 22 height 15
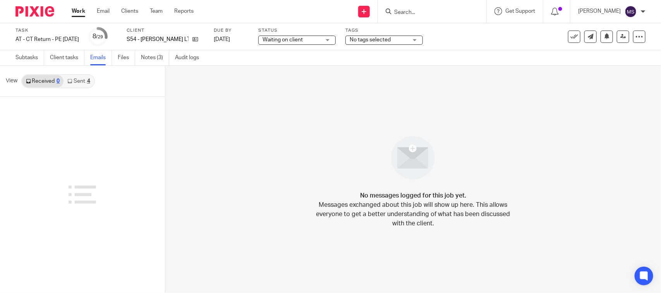
click at [75, 82] on link "Sent 4" at bounding box center [78, 81] width 30 height 12
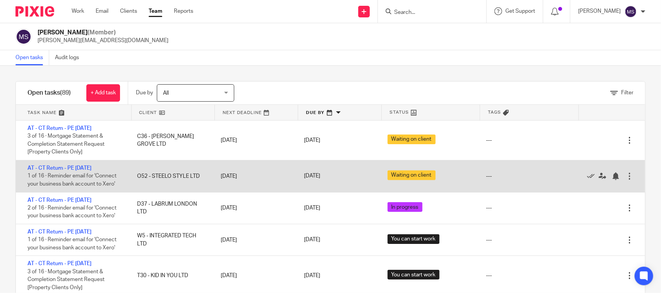
scroll to position [48, 0]
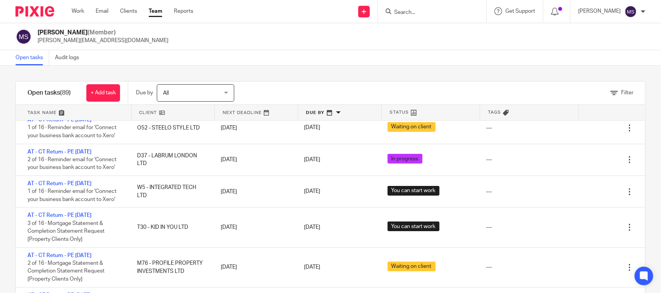
click at [329, 113] on link at bounding box center [339, 112] width 83 height 15
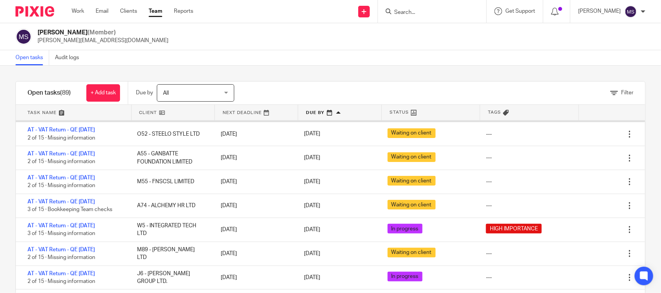
scroll to position [97, 0]
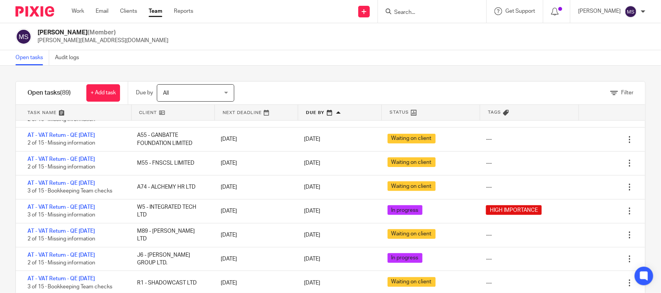
click at [295, 53] on div "Open tasks Audit logs" at bounding box center [330, 57] width 661 height 15
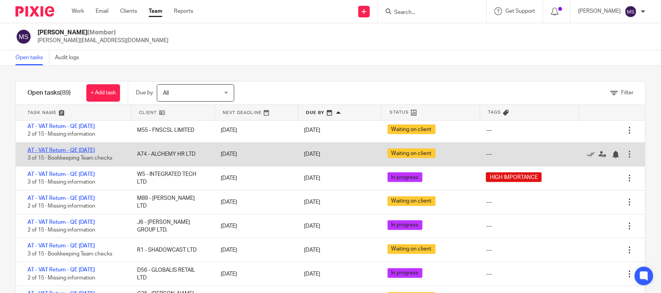
scroll to position [145, 0]
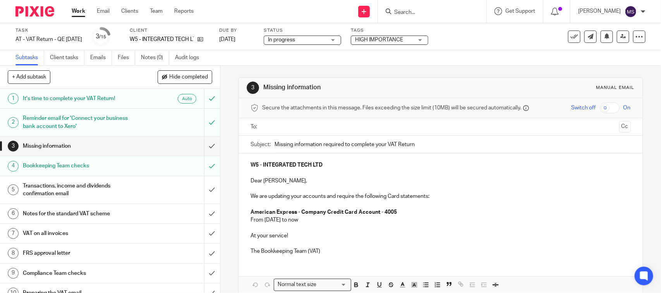
click at [299, 133] on ul at bounding box center [441, 127] width 356 height 13
click at [293, 123] on input "text" at bounding box center [440, 127] width 351 height 9
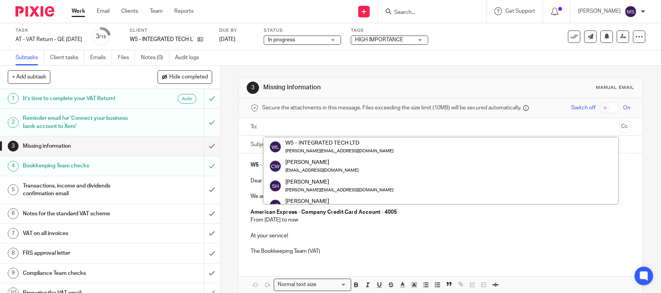
paste input "[PERSON_NAME][EMAIL_ADDRESS][DOMAIN_NAME]"
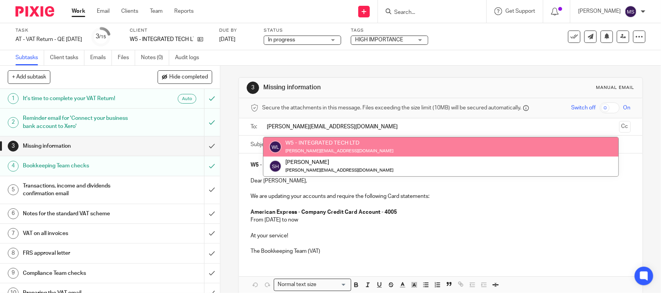
type input "[PERSON_NAME][EMAIL_ADDRESS][DOMAIN_NAME]"
drag, startPoint x: 318, startPoint y: 145, endPoint x: 319, endPoint y: 139, distance: 5.9
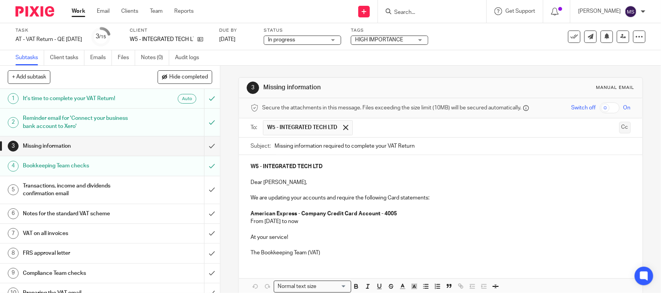
click at [619, 130] on button "Cc" at bounding box center [625, 128] width 12 height 12
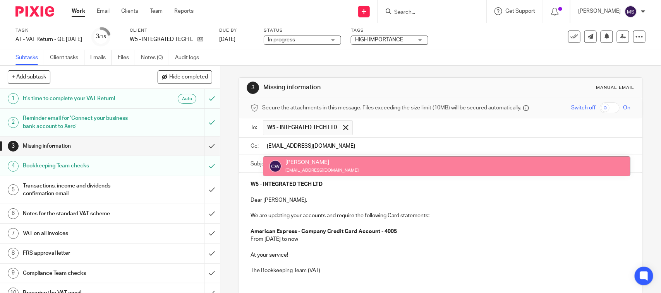
type input "carly@integratedtechltd.com"
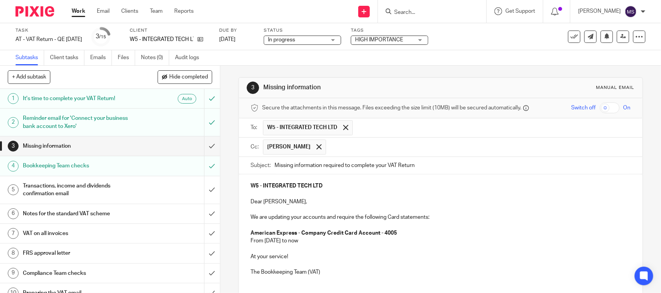
scroll to position [48, 0]
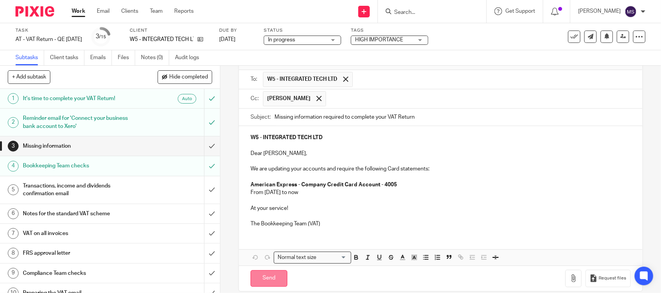
click at [264, 275] on input "Send" at bounding box center [268, 278] width 37 height 17
type input "Sent"
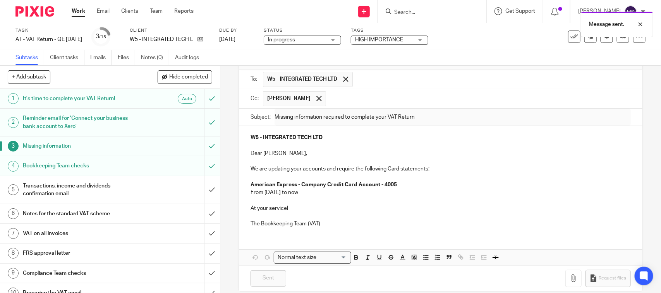
click at [326, 39] on span "In progress" at bounding box center [297, 40] width 58 height 8
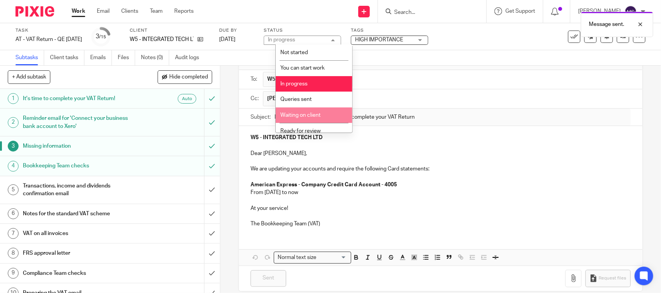
click at [324, 117] on li "Waiting on client" at bounding box center [314, 116] width 77 height 16
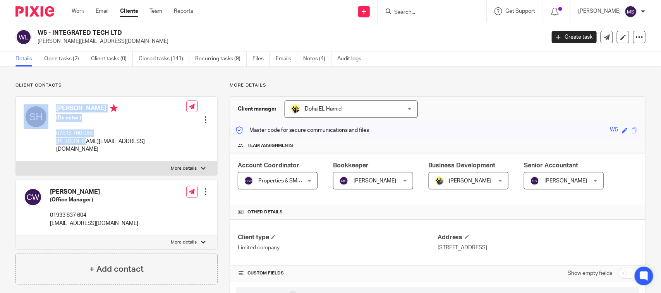
drag, startPoint x: 51, startPoint y: 139, endPoint x: 82, endPoint y: 142, distance: 31.4
click at [82, 142] on div "Stephen Heyd-Smith (Director) 07815 760 068 steve@integratedtechltd.com" at bounding box center [105, 129] width 163 height 56
click at [182, 165] on label "More details" at bounding box center [116, 169] width 201 height 14
click at [16, 162] on input "More details" at bounding box center [15, 161] width 0 height 0
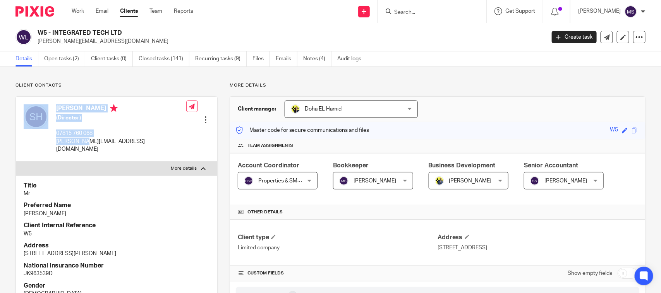
click at [192, 166] on label "More details" at bounding box center [116, 169] width 201 height 14
click at [16, 162] on input "More details" at bounding box center [15, 161] width 0 height 0
checkbox input "false"
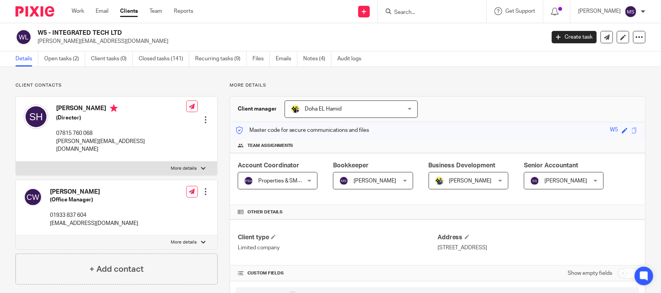
click at [118, 140] on p "steve@integratedtechltd.com" at bounding box center [121, 146] width 130 height 16
drag, startPoint x: 137, startPoint y: 140, endPoint x: 55, endPoint y: 145, distance: 82.2
click at [55, 145] on div "Stephen Heyd-Smith (Director) 07815 760 068 steve@integratedtechltd.com Edit co…" at bounding box center [116, 129] width 201 height 65
copy p "steve@integratedtechltd.com"
drag, startPoint x: 47, startPoint y: 216, endPoint x: 131, endPoint y: 216, distance: 83.6
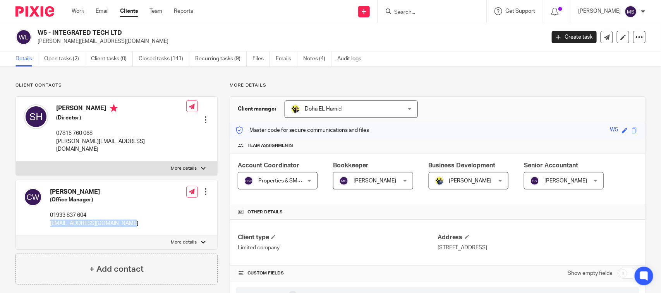
click at [131, 216] on div "Carly White (Office Manager) 01933 837 604 carly@integratedtechltd.com Edit con…" at bounding box center [116, 208] width 201 height 56
copy p "carly@integratedtechltd.com"
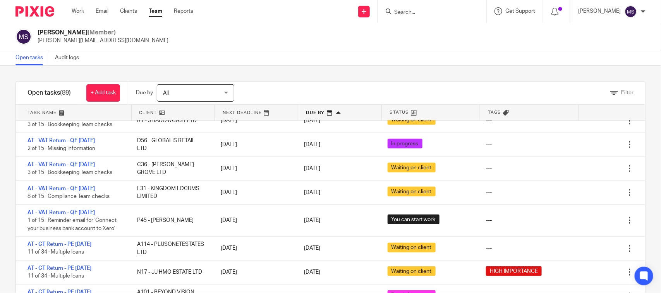
scroll to position [290, 0]
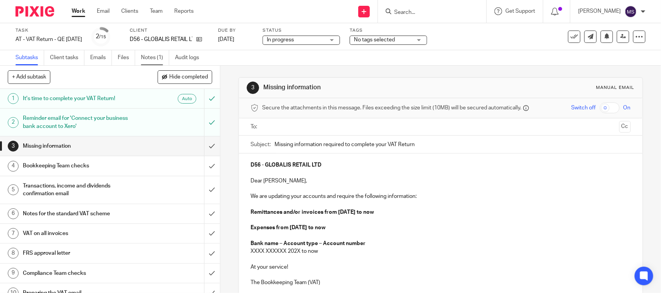
click at [151, 53] on link "Notes (1)" at bounding box center [155, 57] width 28 height 15
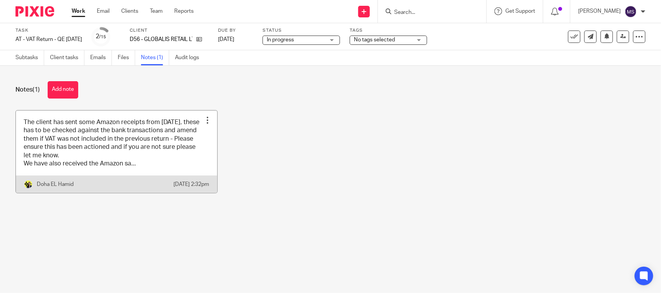
click at [131, 137] on link at bounding box center [116, 152] width 201 height 83
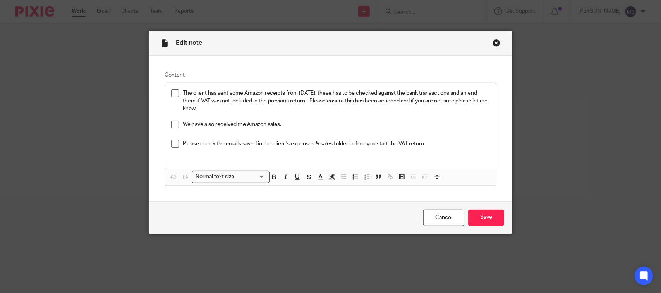
click at [492, 41] on div "Close this dialog window" at bounding box center [496, 43] width 8 height 8
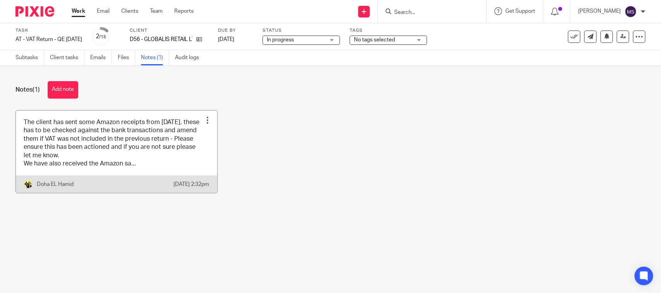
click at [86, 166] on link at bounding box center [116, 152] width 201 height 83
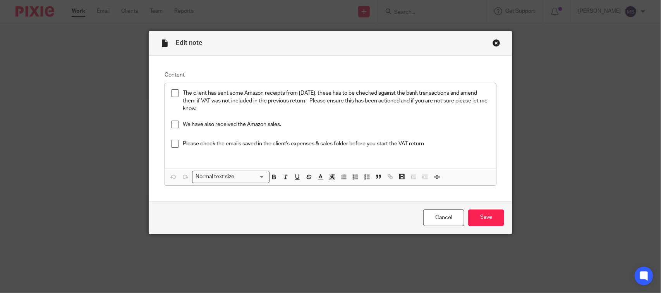
drag, startPoint x: 491, startPoint y: 45, endPoint x: 382, endPoint y: 3, distance: 117.0
click at [492, 45] on div "Close this dialog window" at bounding box center [496, 43] width 8 height 8
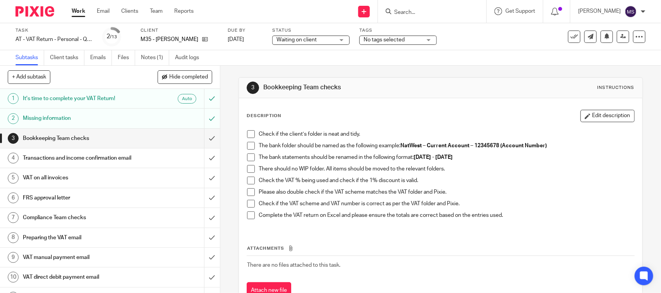
click at [47, 115] on h1 "Missing information" at bounding box center [81, 119] width 116 height 12
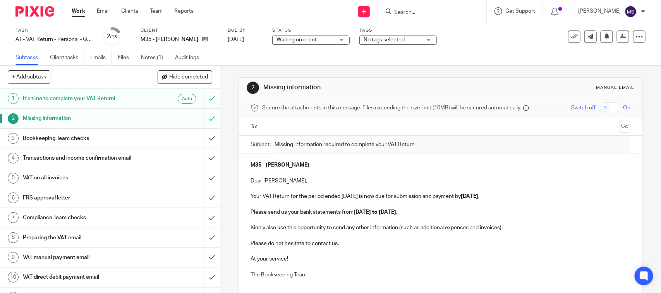
scroll to position [48, 0]
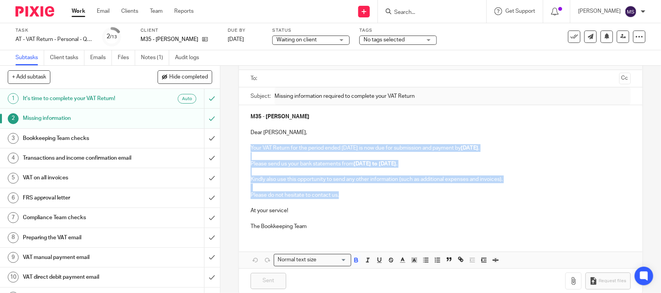
drag, startPoint x: 248, startPoint y: 146, endPoint x: 347, endPoint y: 198, distance: 111.8
click at [347, 198] on div "M35 - [PERSON_NAME] Dear [PERSON_NAME], Your VAT Return for the period ended [D…" at bounding box center [440, 170] width 403 height 131
copy div "Your VAT Return for the period ended [DATE] is now due for submission and payme…"
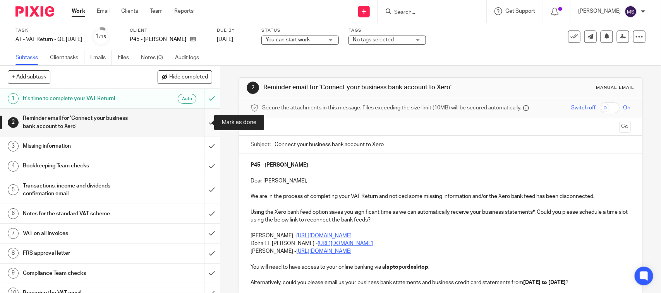
click at [201, 120] on input "submit" at bounding box center [110, 122] width 220 height 27
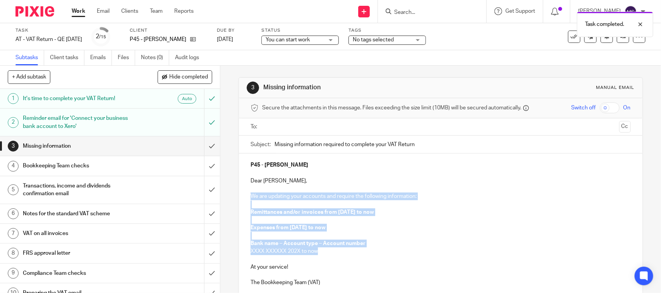
drag, startPoint x: 246, startPoint y: 196, endPoint x: 349, endPoint y: 255, distance: 119.1
click at [349, 255] on div "P45 - [PERSON_NAME] Dear [PERSON_NAME], We are updating your accounts and requi…" at bounding box center [440, 223] width 403 height 139
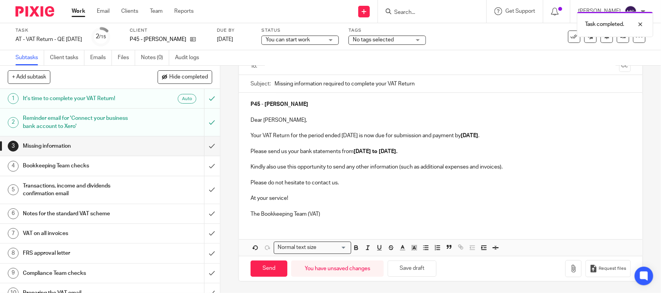
scroll to position [62, 0]
